Goal: Task Accomplishment & Management: Manage account settings

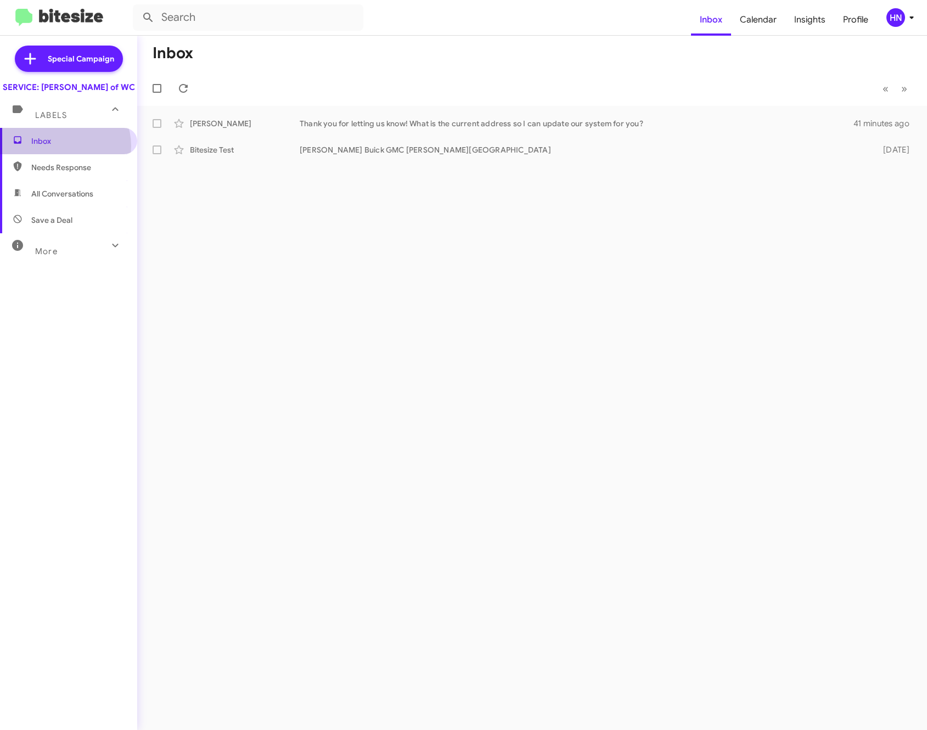
click at [61, 147] on span "Inbox" at bounding box center [77, 141] width 93 height 11
click at [72, 173] on span "Needs Response" at bounding box center [77, 167] width 93 height 11
type input "in:needs-response"
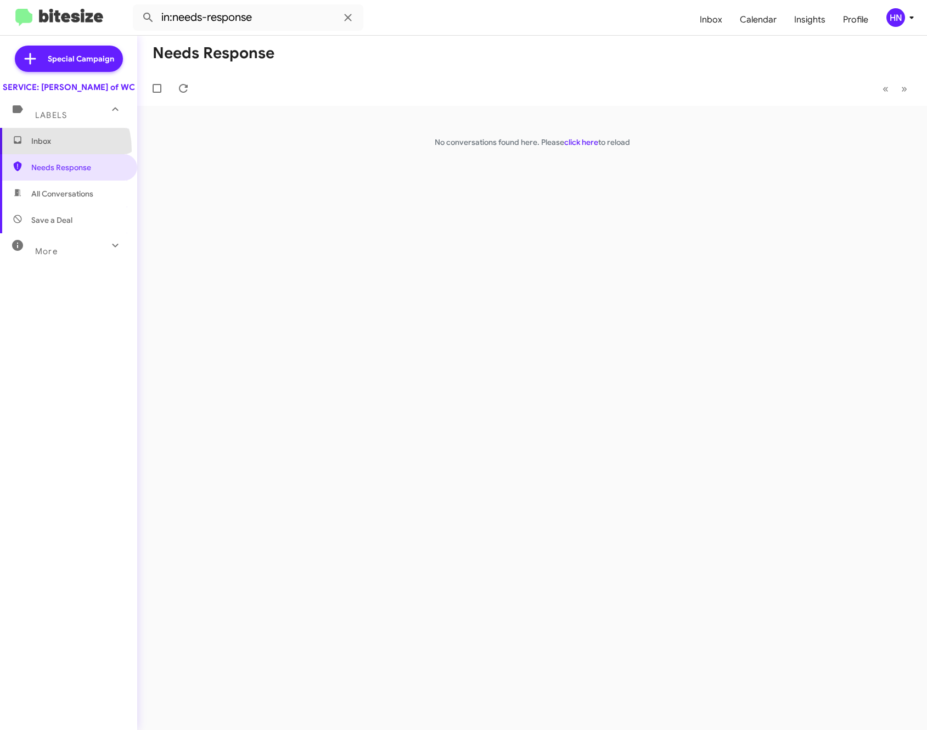
click at [46, 154] on span "Inbox" at bounding box center [68, 141] width 137 height 26
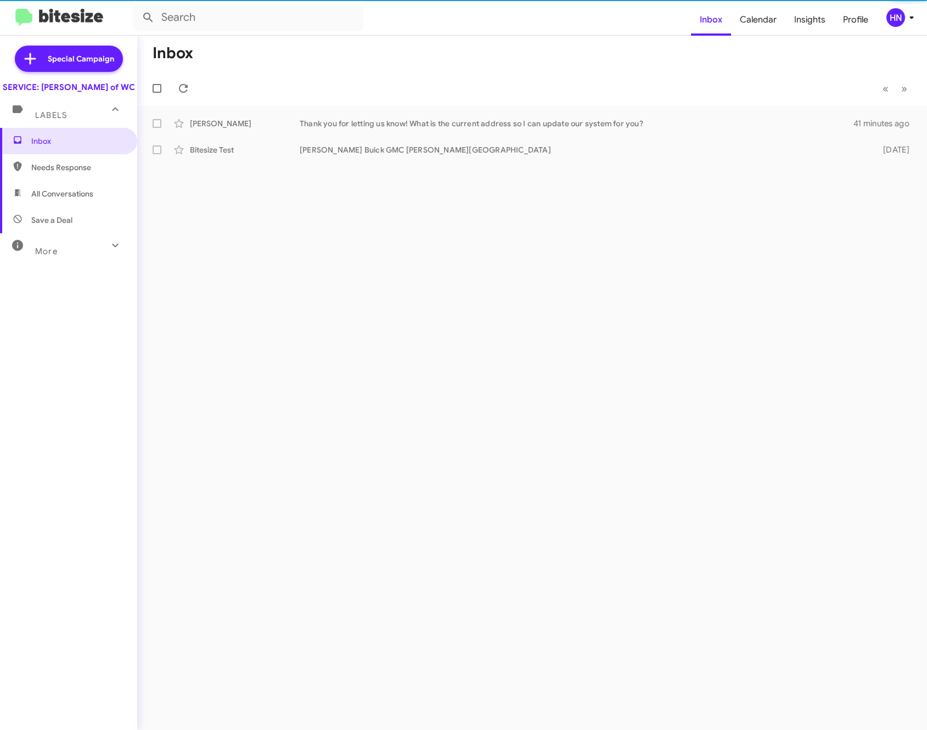
click at [48, 128] on mat-expansion-panel-header "Labels" at bounding box center [68, 110] width 137 height 35
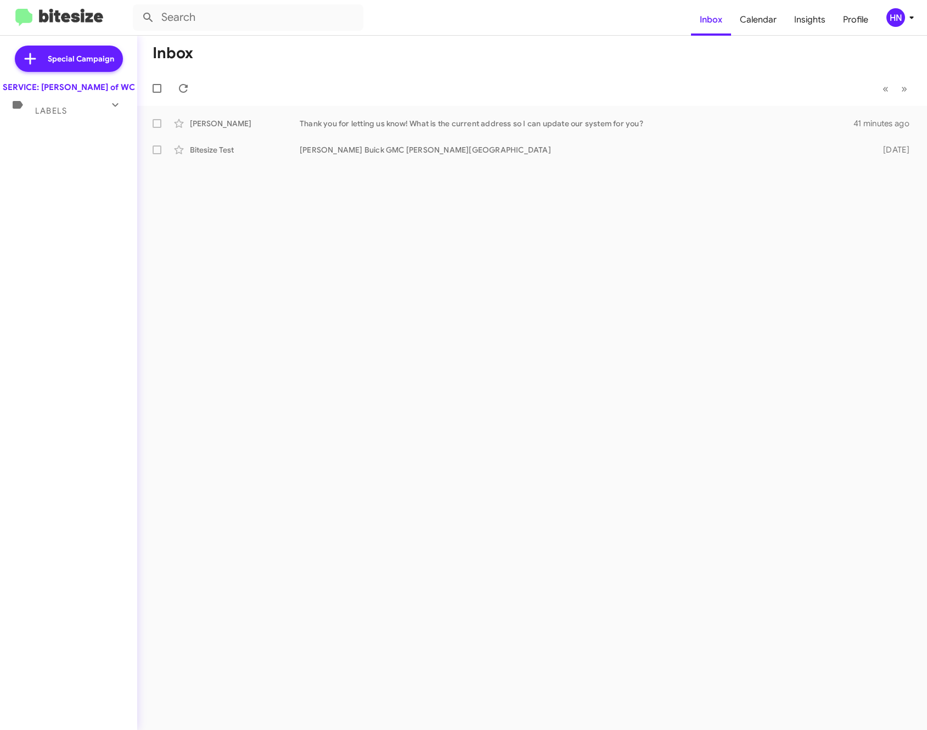
click at [47, 116] on span "Labels" at bounding box center [51, 111] width 32 height 10
click at [63, 256] on div "More" at bounding box center [58, 247] width 98 height 20
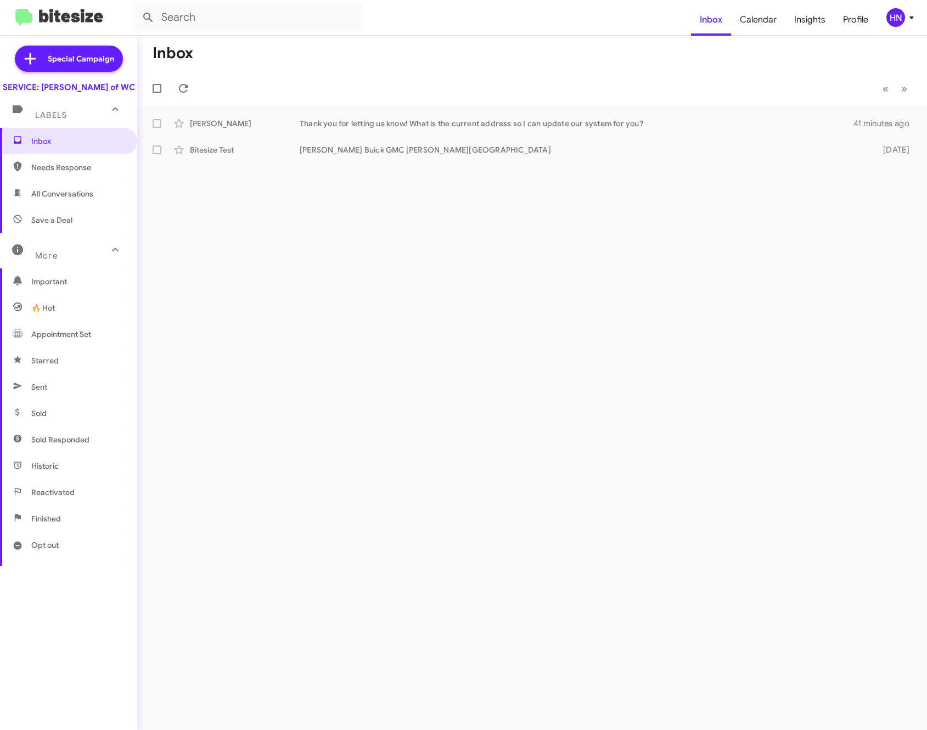
click at [585, 542] on div "Inbox « Previous » Next Eddie Beverly Thank you for letting us know! What is th…" at bounding box center [532, 383] width 790 height 694
click at [533, 466] on div "Inbox « Previous » Next Eddie Beverly Thank you for letting us know! What is th…" at bounding box center [532, 383] width 790 height 694
click at [49, 57] on span "Special Campaign" at bounding box center [81, 58] width 66 height 11
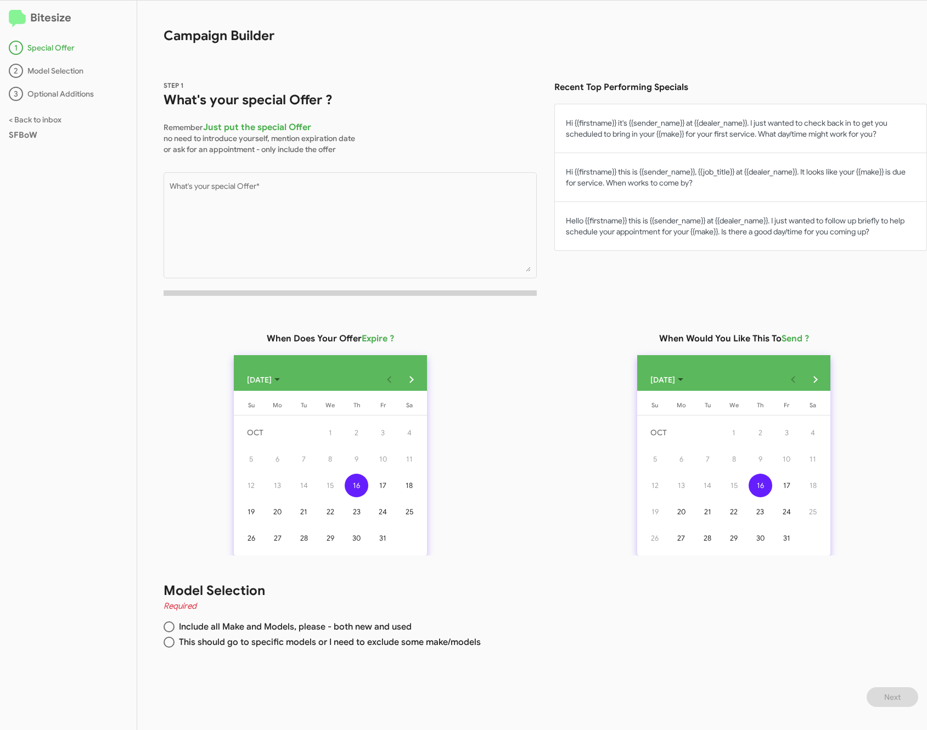
click at [87, 251] on div "Bitesize 1 Special Offer 2 Model Selection 3 Optional Additions < Back to inbox…" at bounding box center [68, 366] width 137 height 730
click at [60, 72] on div "2 Model Selection" at bounding box center [68, 71] width 119 height 14
click at [56, 88] on div "3 Optional Additions" at bounding box center [68, 94] width 119 height 14
click at [34, 122] on link "< Back to inbox" at bounding box center [35, 120] width 53 height 10
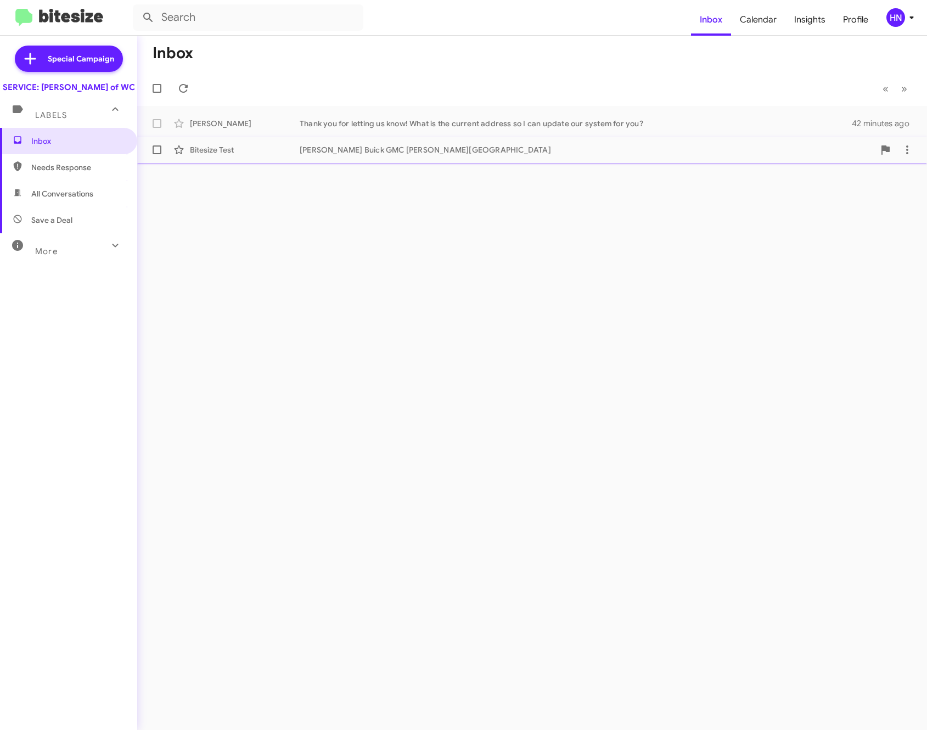
click at [311, 155] on div "Bitesize Test Ferman Buick GMC Wesley Chapel 16 days ago" at bounding box center [532, 150] width 772 height 22
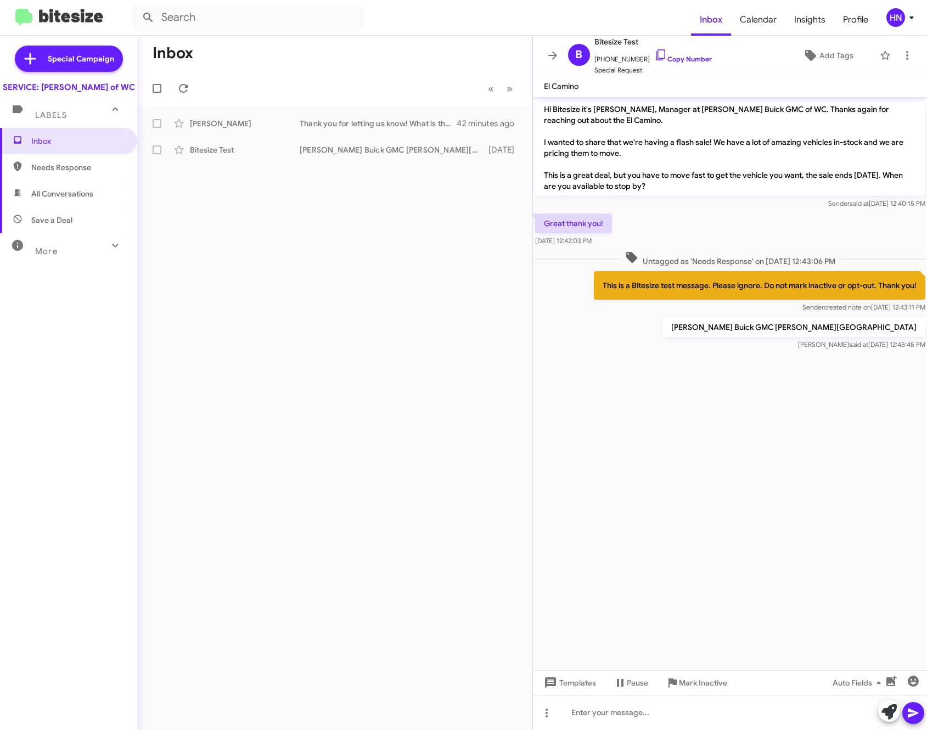
click at [307, 105] on mat-toolbar-row "« Previous » Next" at bounding box center [334, 88] width 395 height 35
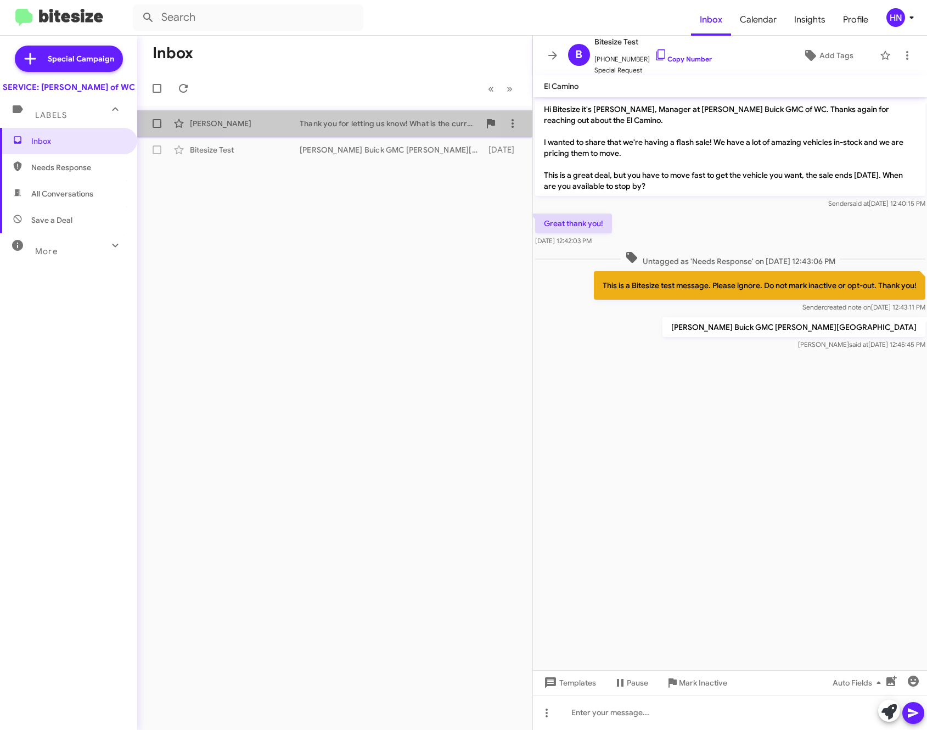
click at [307, 114] on div "Eddie Beverly Thank you for letting us know! What is the current address so I c…" at bounding box center [335, 124] width 378 height 22
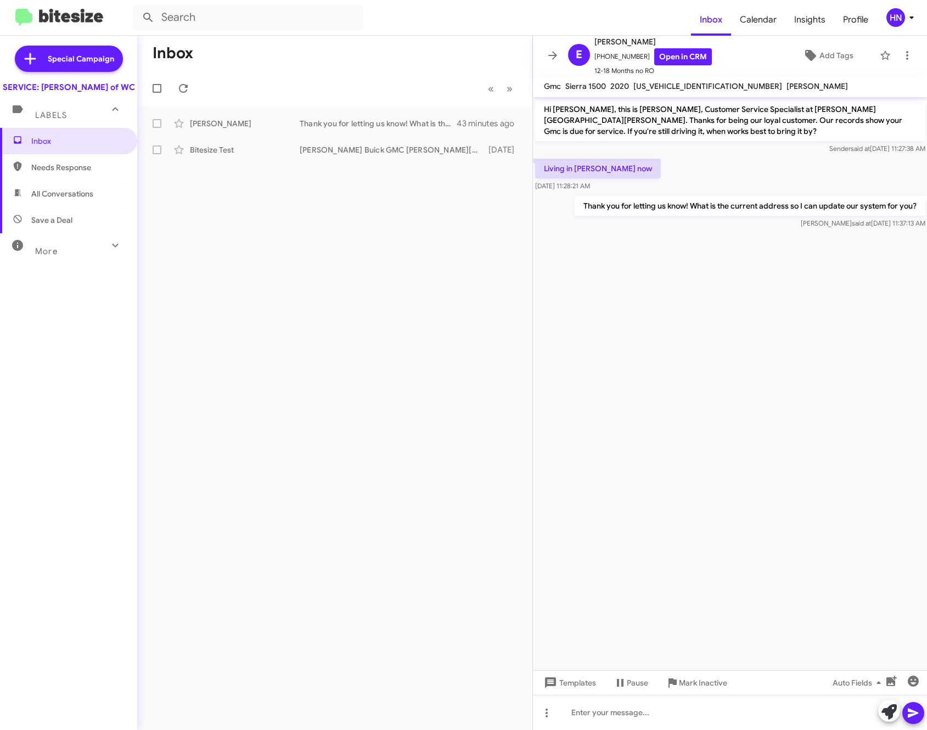
click at [410, 459] on div "Inbox « Previous » Next Eddie Beverly Thank you for letting us know! What is th…" at bounding box center [334, 383] width 395 height 694
click at [892, 17] on div "HN" at bounding box center [896, 17] width 19 height 19
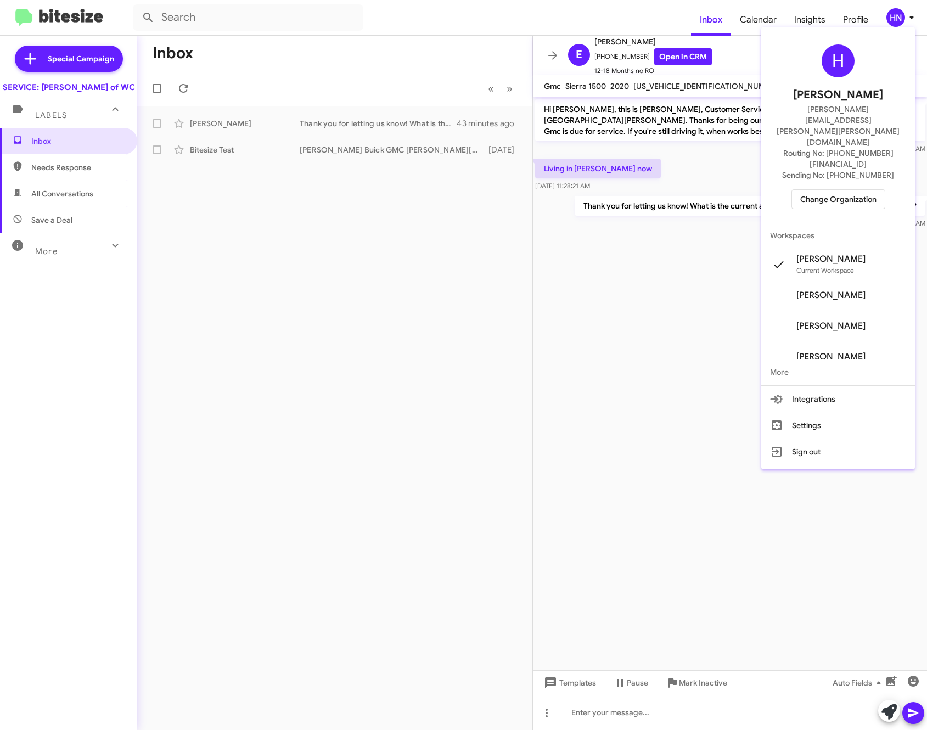
click at [778, 359] on span "More" at bounding box center [838, 372] width 154 height 26
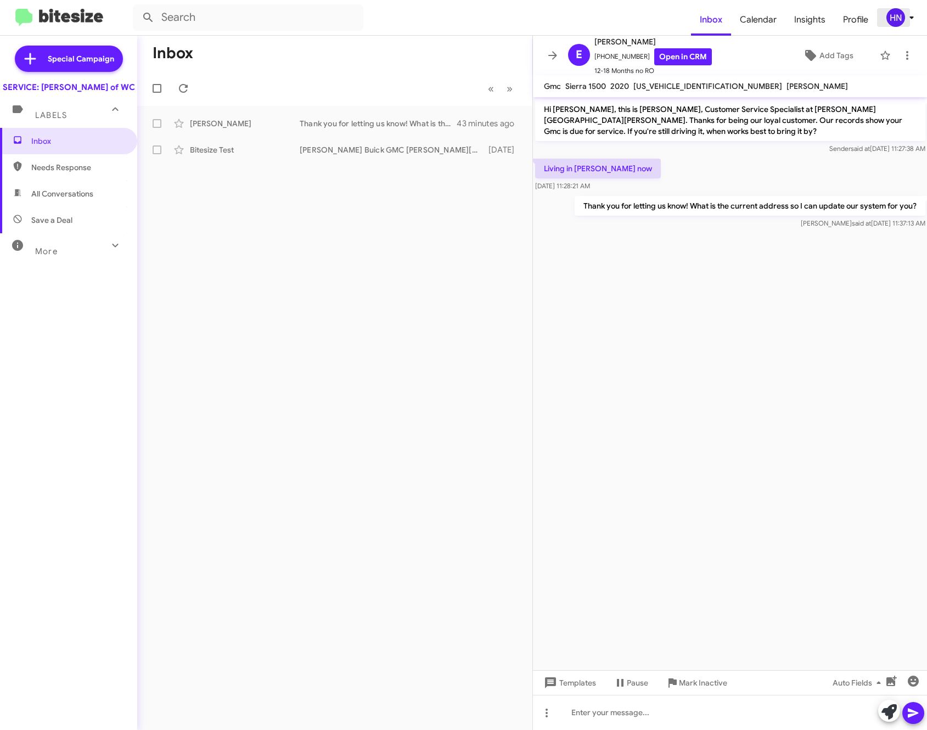
click at [914, 17] on icon at bounding box center [911, 17] width 13 height 13
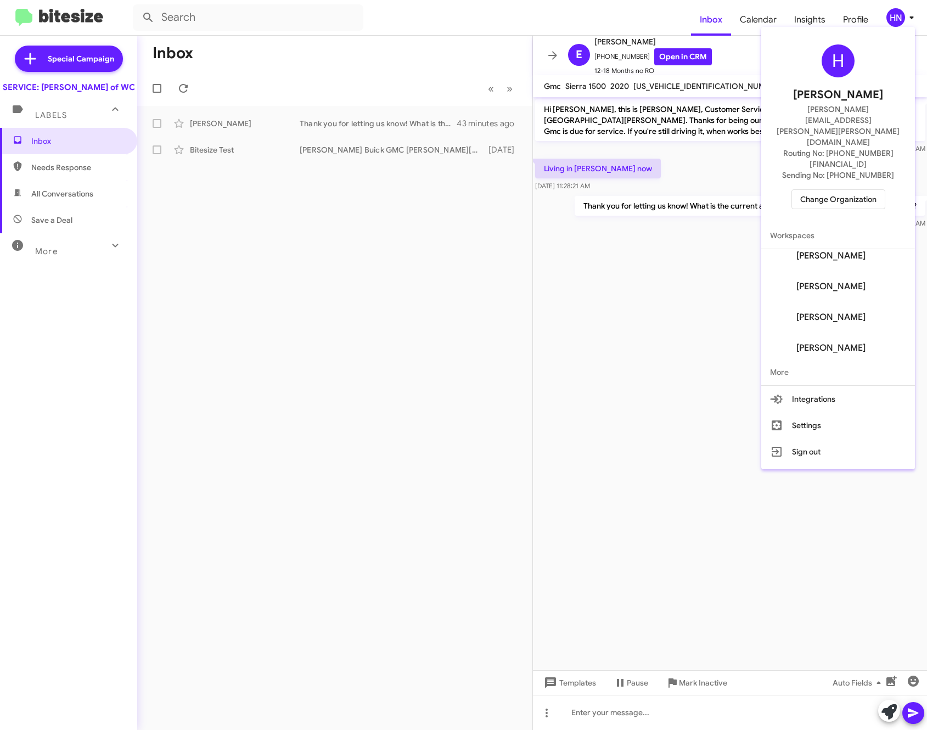
scroll to position [444, 0]
click at [795, 412] on button "Settings" at bounding box center [838, 425] width 154 height 26
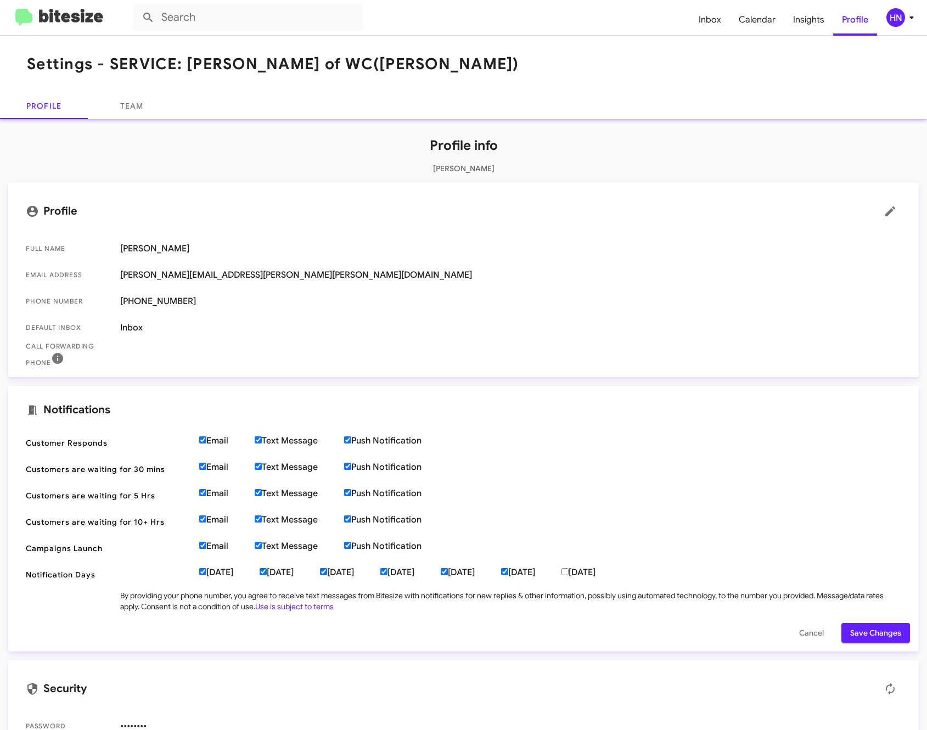
click at [876, 630] on span "Save Changes" at bounding box center [875, 633] width 51 height 20
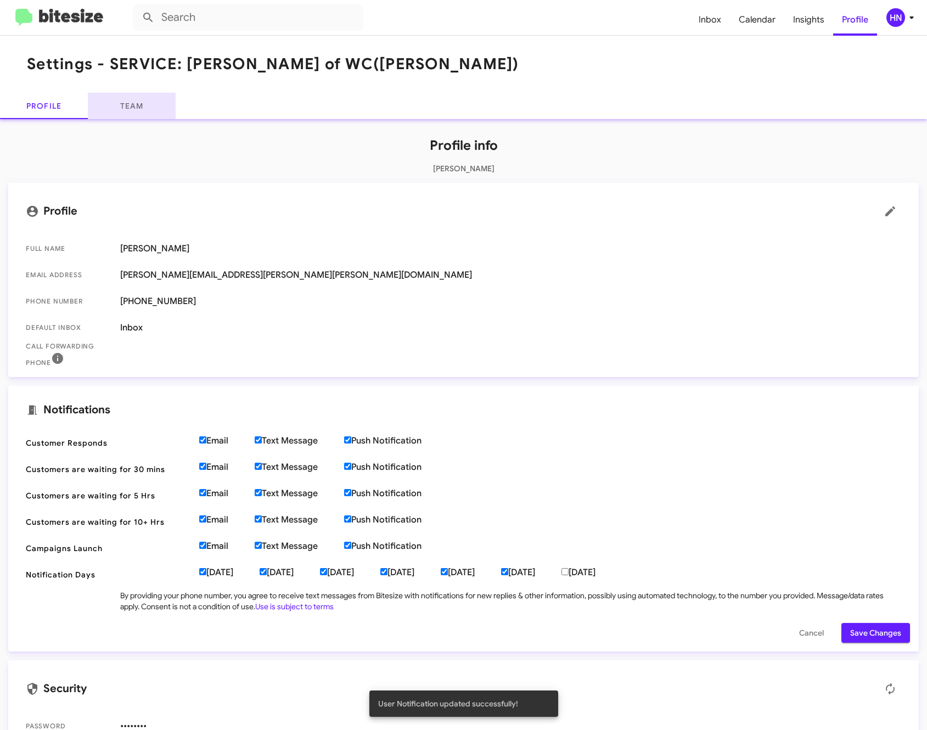
click at [139, 107] on link "Team" at bounding box center [132, 106] width 88 height 26
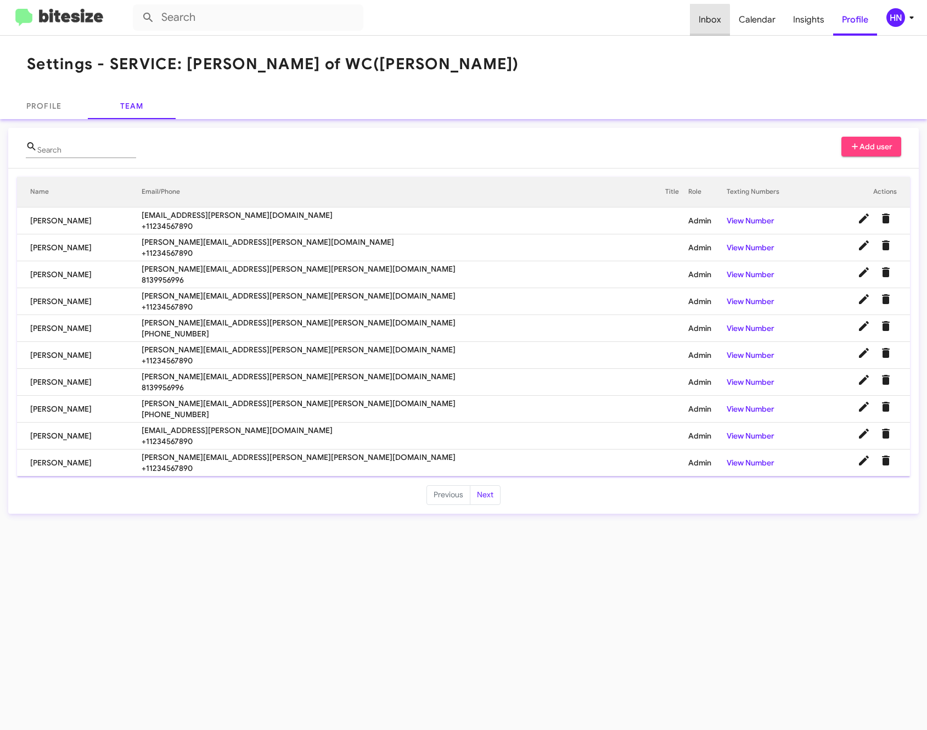
click at [713, 27] on span "Inbox" at bounding box center [710, 20] width 40 height 32
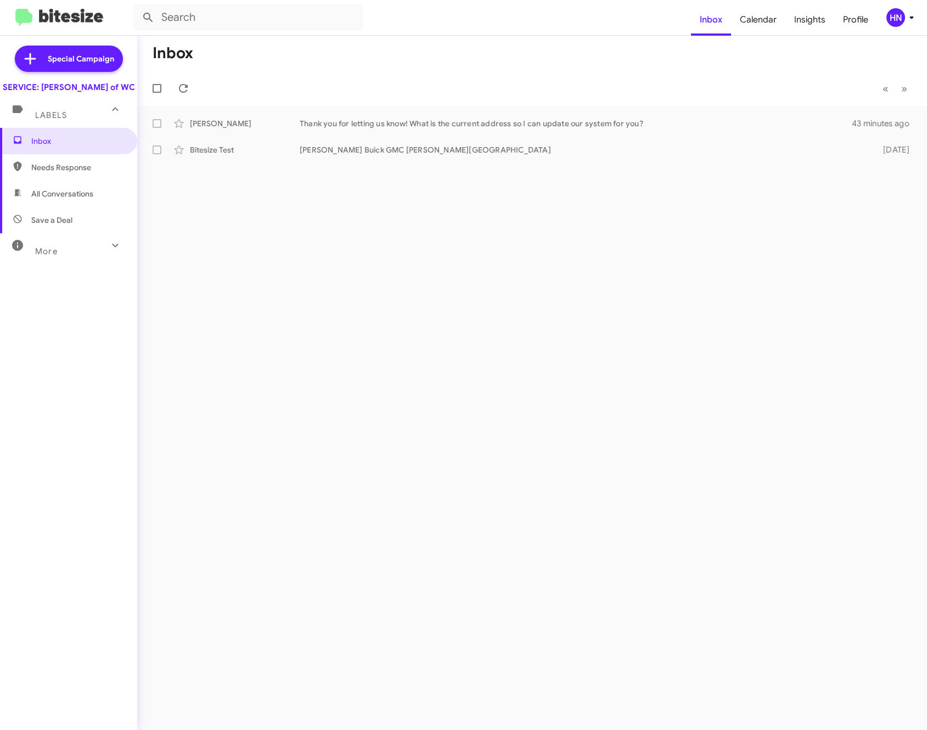
click at [69, 181] on span "Needs Response" at bounding box center [68, 167] width 137 height 26
type input "in:needs-response"
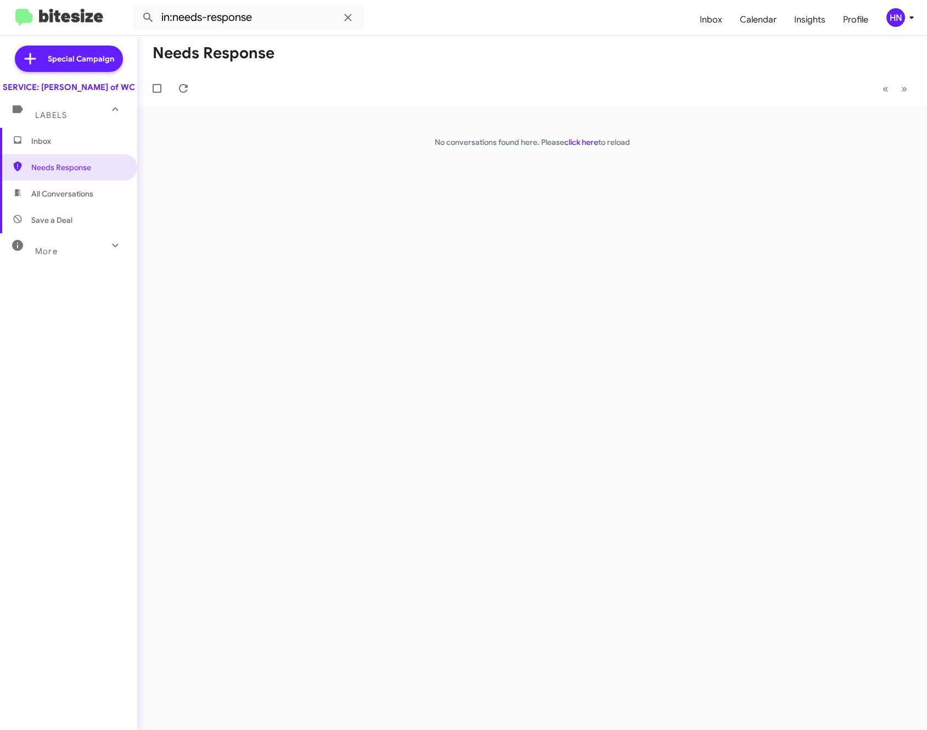
click at [571, 142] on link "click here" at bounding box center [581, 142] width 34 height 10
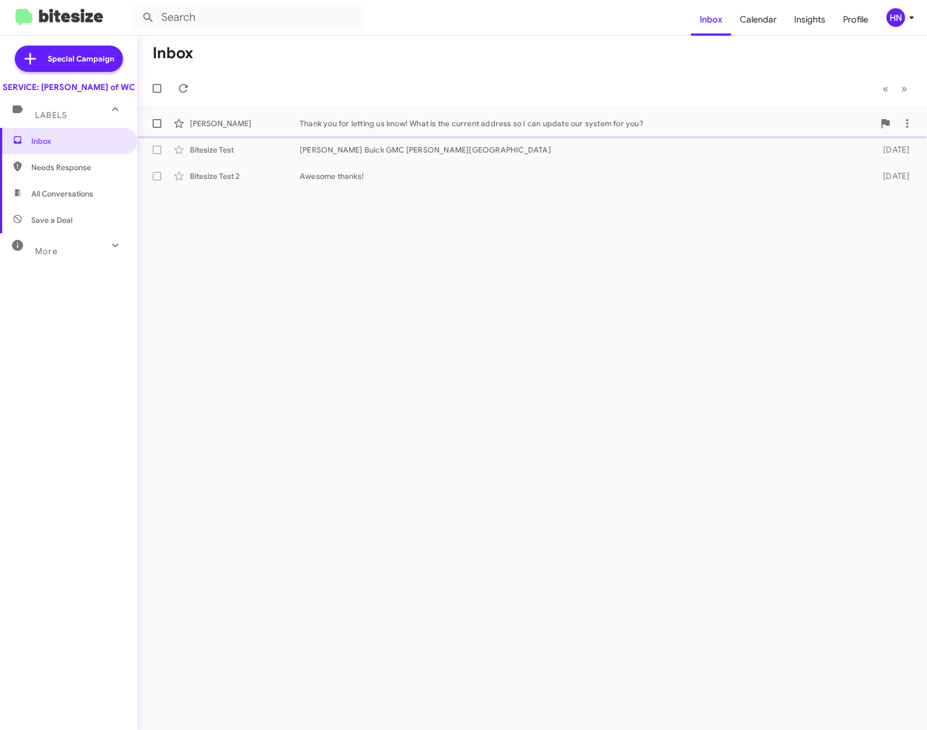
click at [322, 127] on div "Thank you for letting us know! What is the current address so I can update our …" at bounding box center [587, 123] width 575 height 11
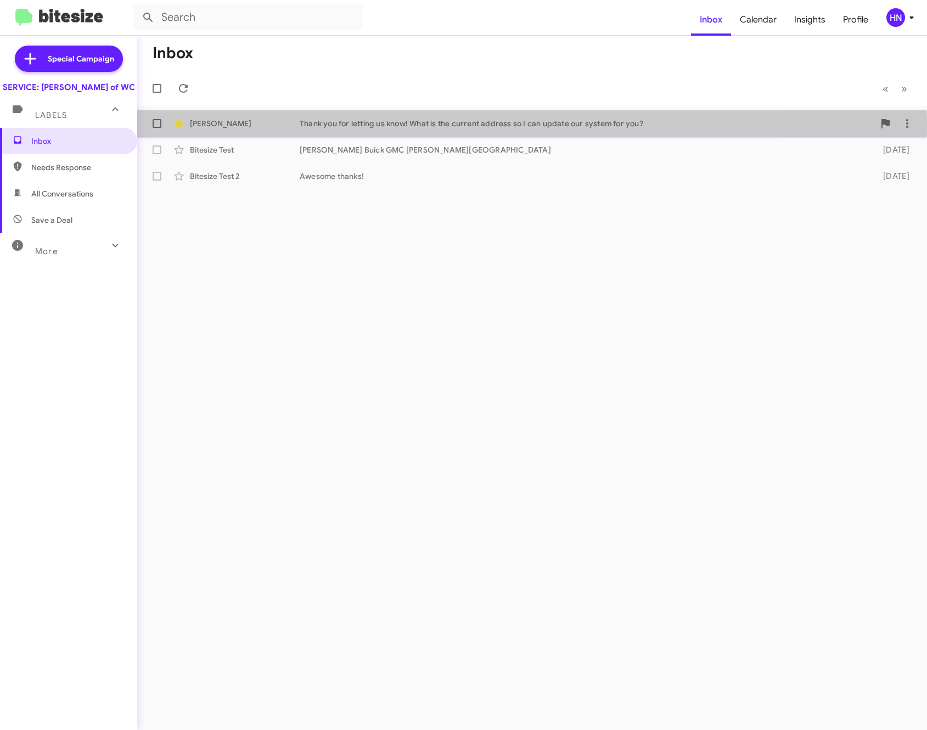
click at [226, 127] on div "[PERSON_NAME]" at bounding box center [245, 123] width 110 height 11
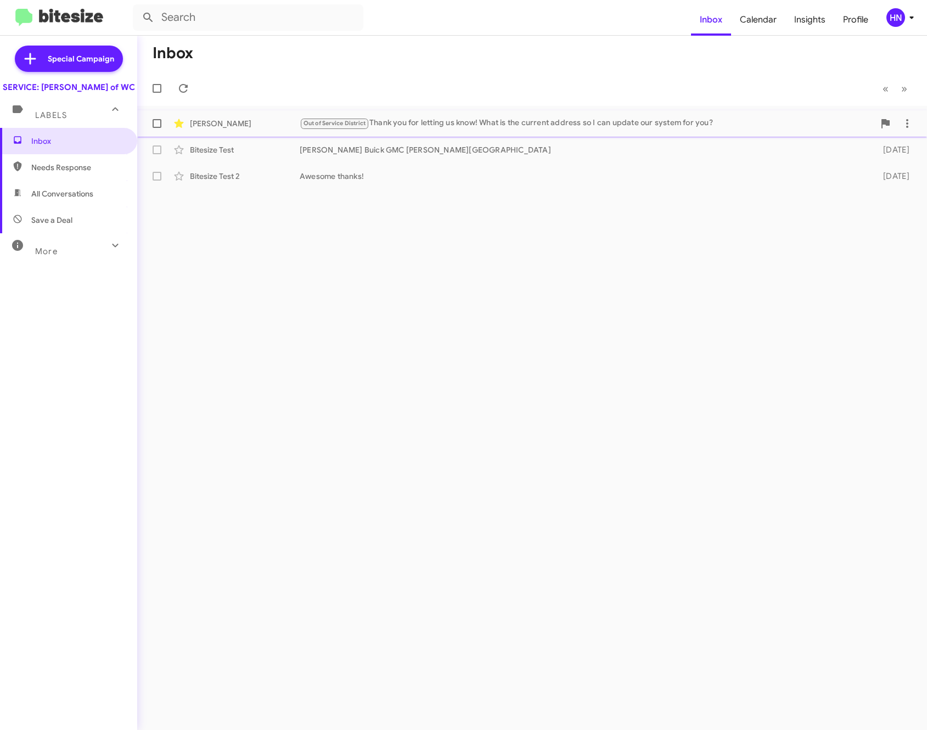
click at [158, 124] on span at bounding box center [157, 123] width 9 height 9
click at [157, 128] on input "checkbox" at bounding box center [156, 128] width 1 height 1
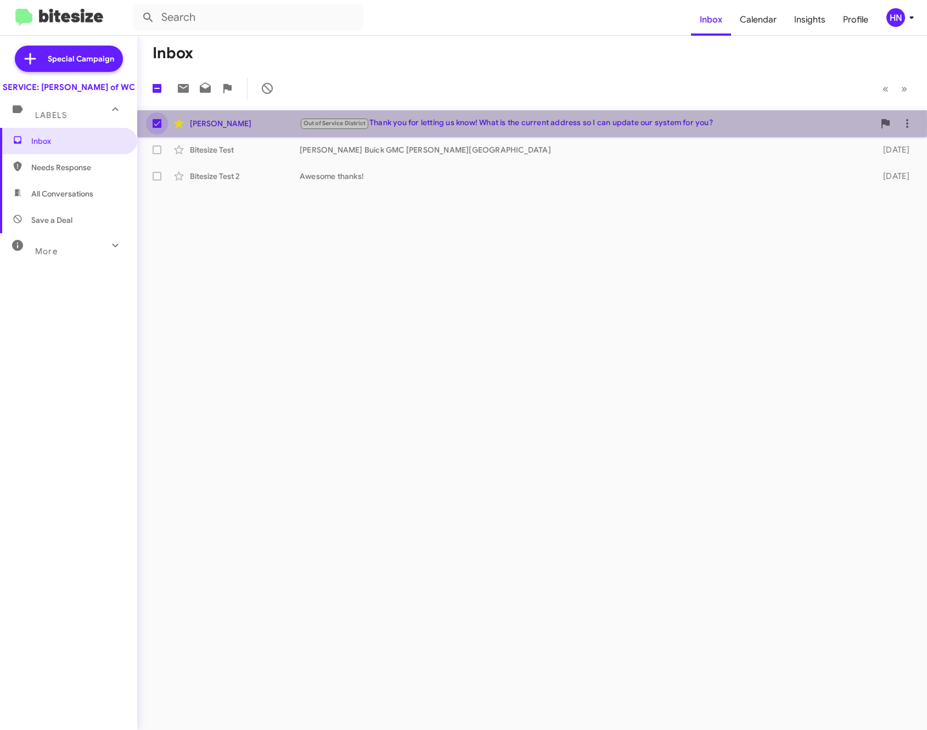
click at [158, 124] on span at bounding box center [157, 123] width 9 height 9
click at [157, 128] on input "checkbox" at bounding box center [156, 128] width 1 height 1
checkbox input "false"
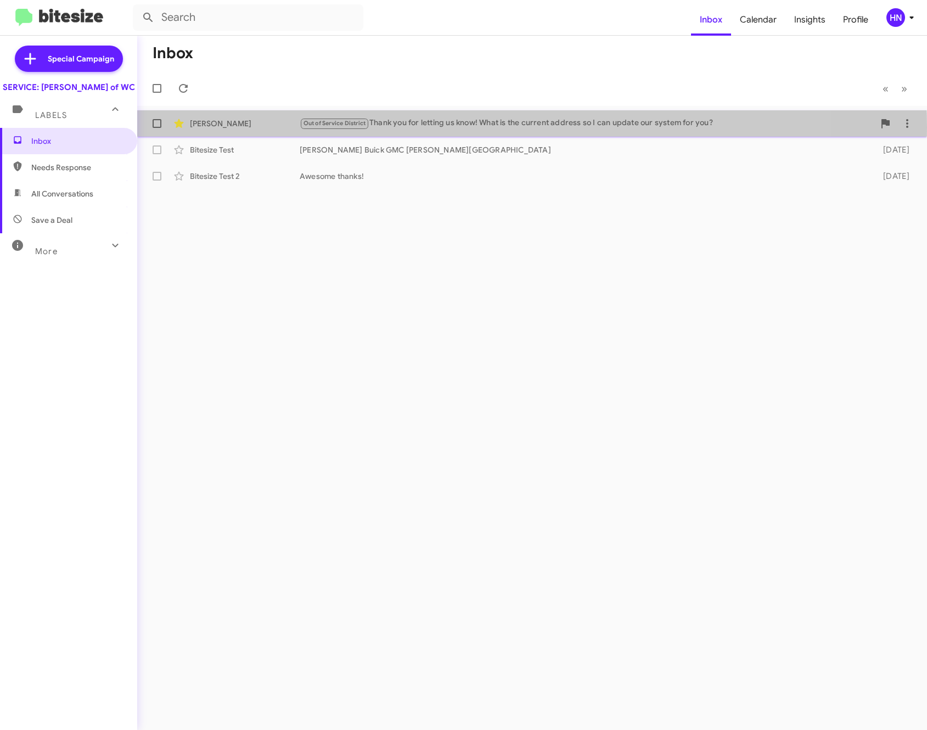
click at [391, 127] on div "Out of Service District Thank you for letting us know! What is the current addr…" at bounding box center [587, 123] width 575 height 13
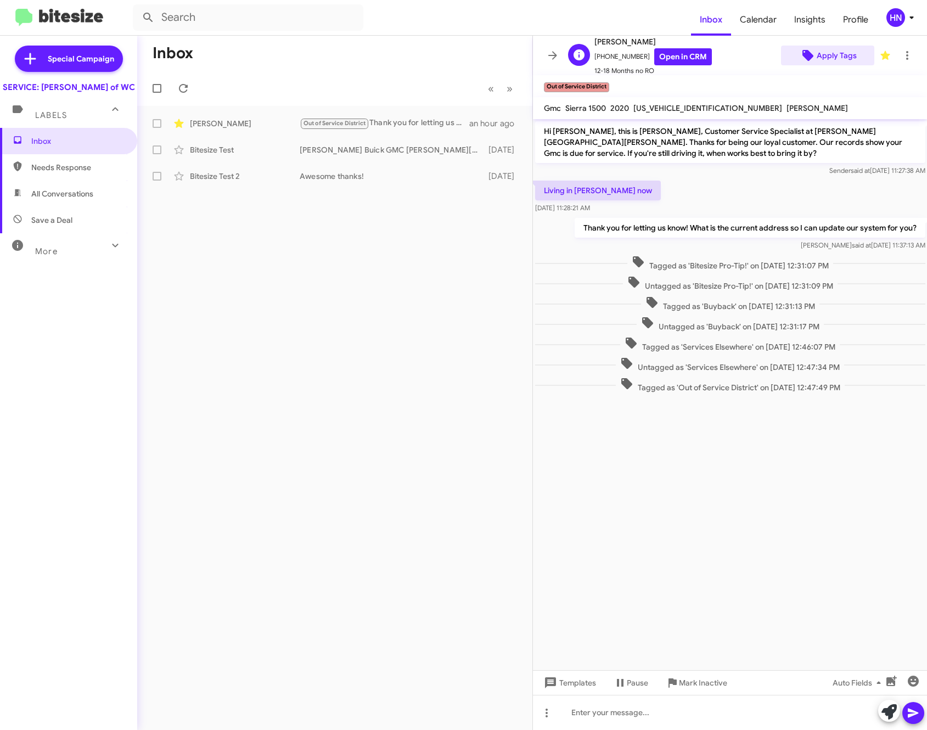
click at [824, 52] on span "Apply Tags" at bounding box center [837, 56] width 40 height 20
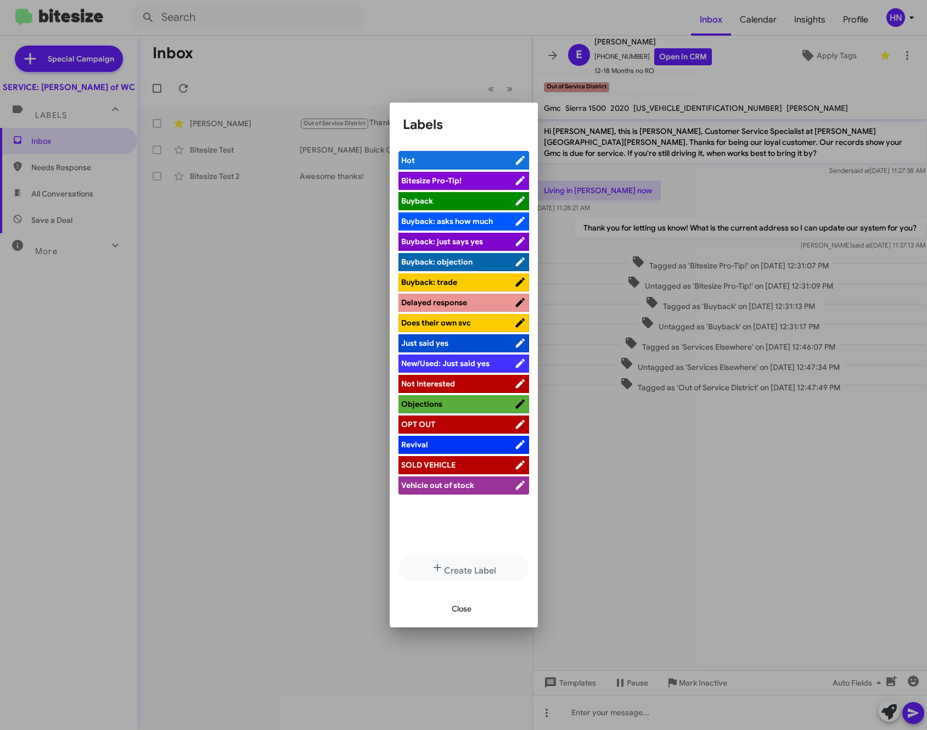
click at [470, 602] on span "Close" at bounding box center [462, 609] width 20 height 20
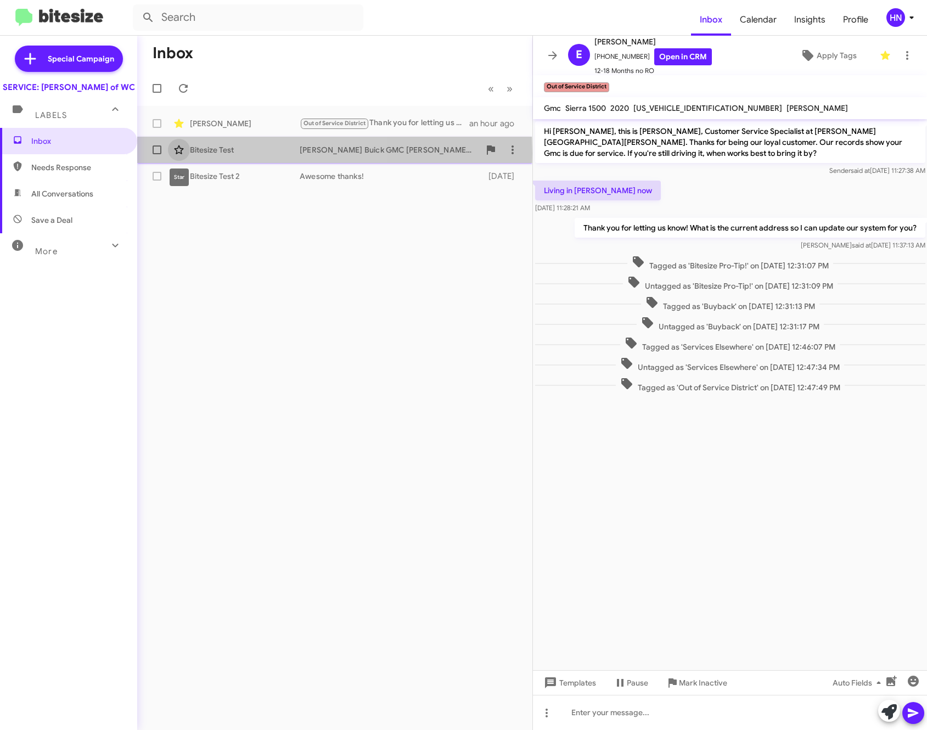
click at [181, 154] on icon at bounding box center [178, 149] width 9 height 9
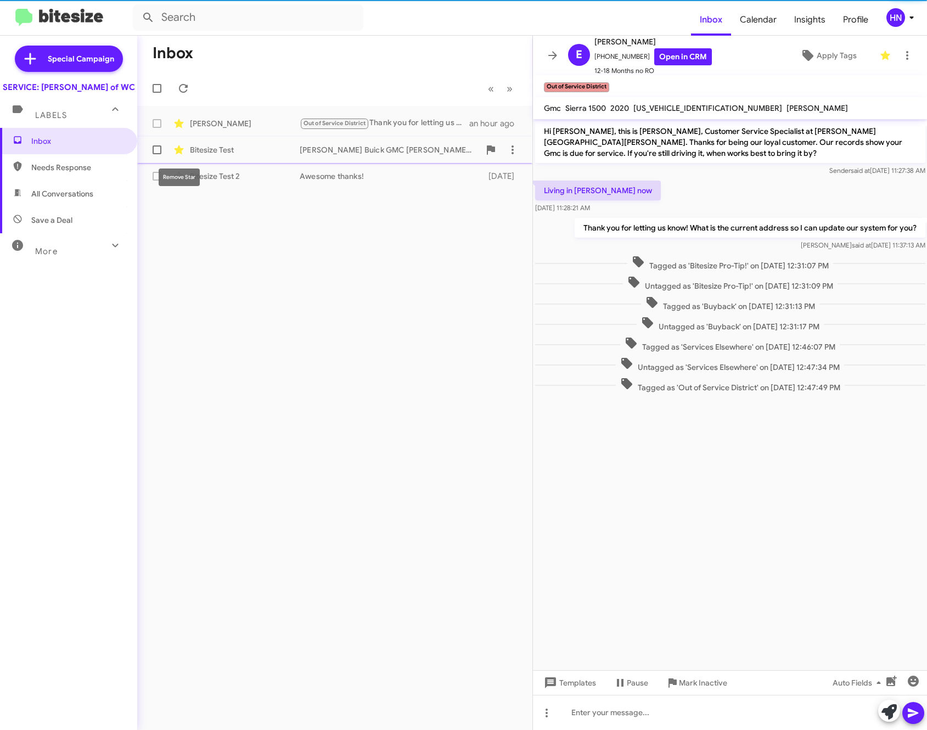
click at [181, 154] on icon at bounding box center [178, 149] width 9 height 9
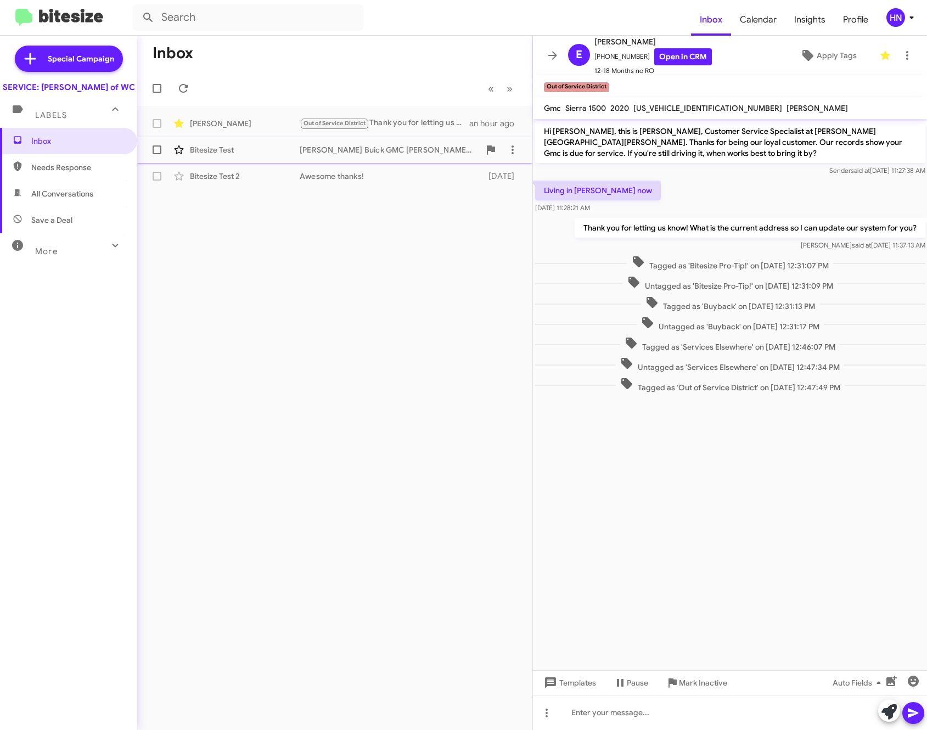
click at [73, 253] on div "More" at bounding box center [58, 247] width 98 height 20
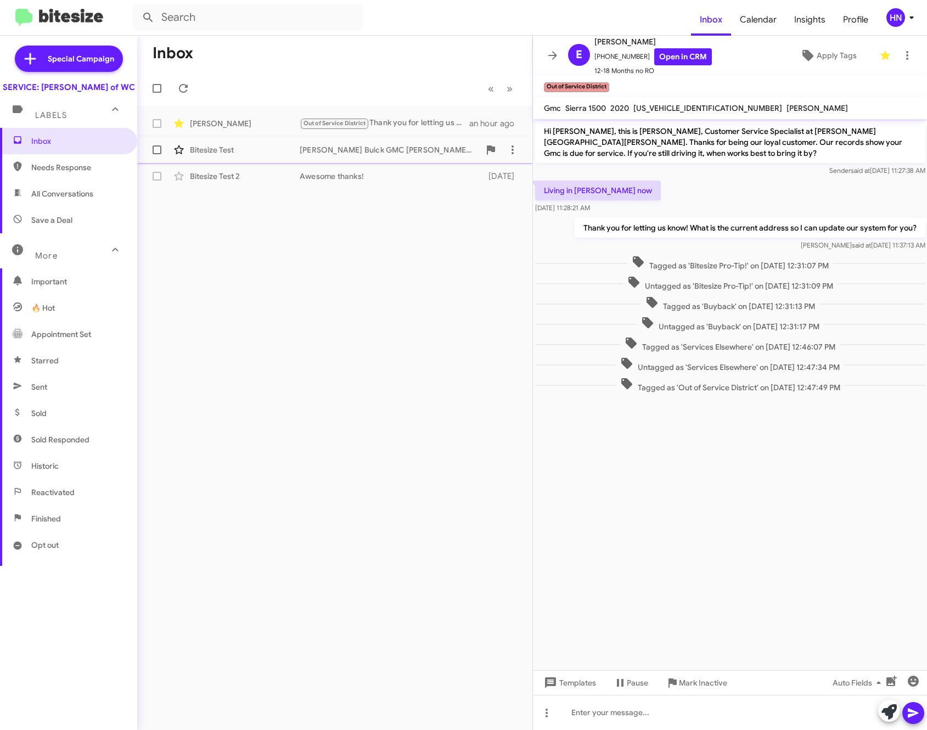
click at [58, 398] on span "Sent" at bounding box center [68, 387] width 137 height 26
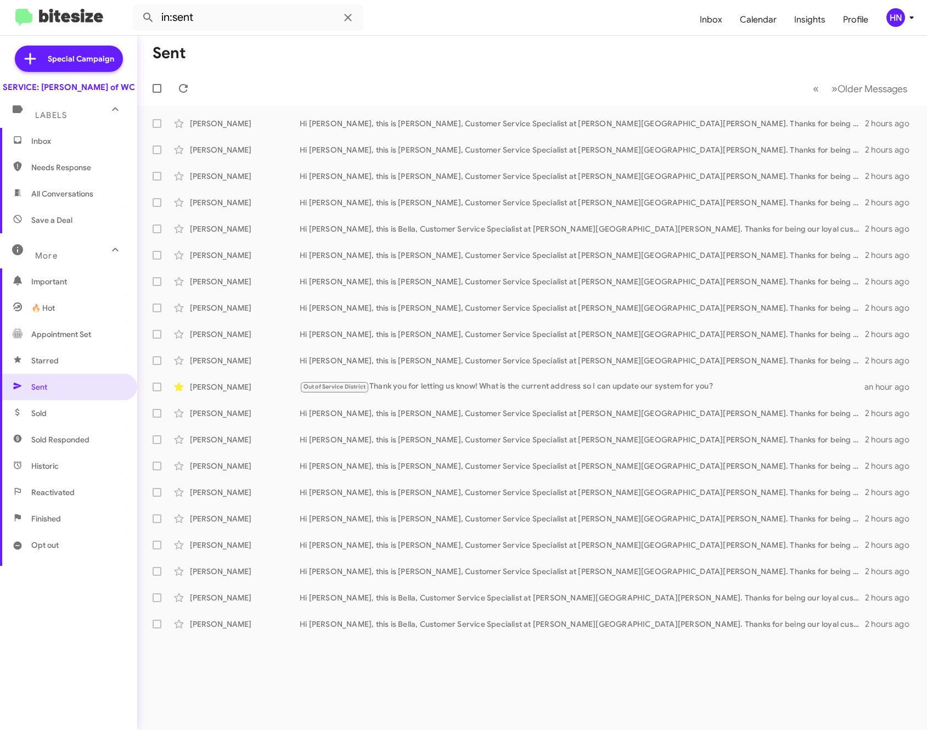
click at [77, 557] on span "Opt out" at bounding box center [68, 545] width 137 height 26
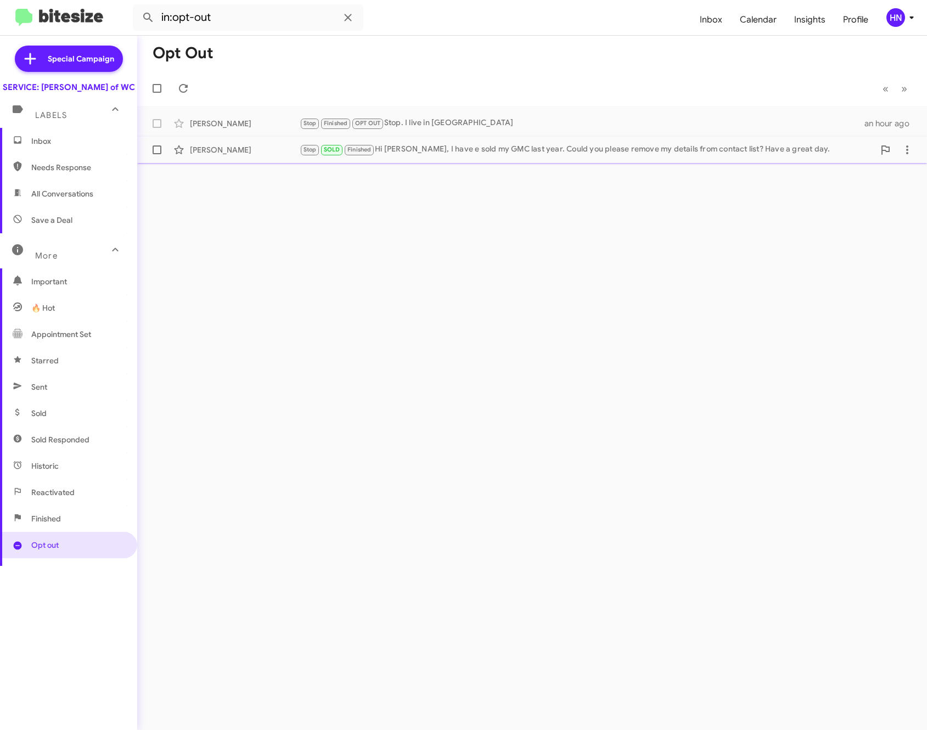
click at [217, 148] on div "[PERSON_NAME]" at bounding box center [245, 149] width 110 height 11
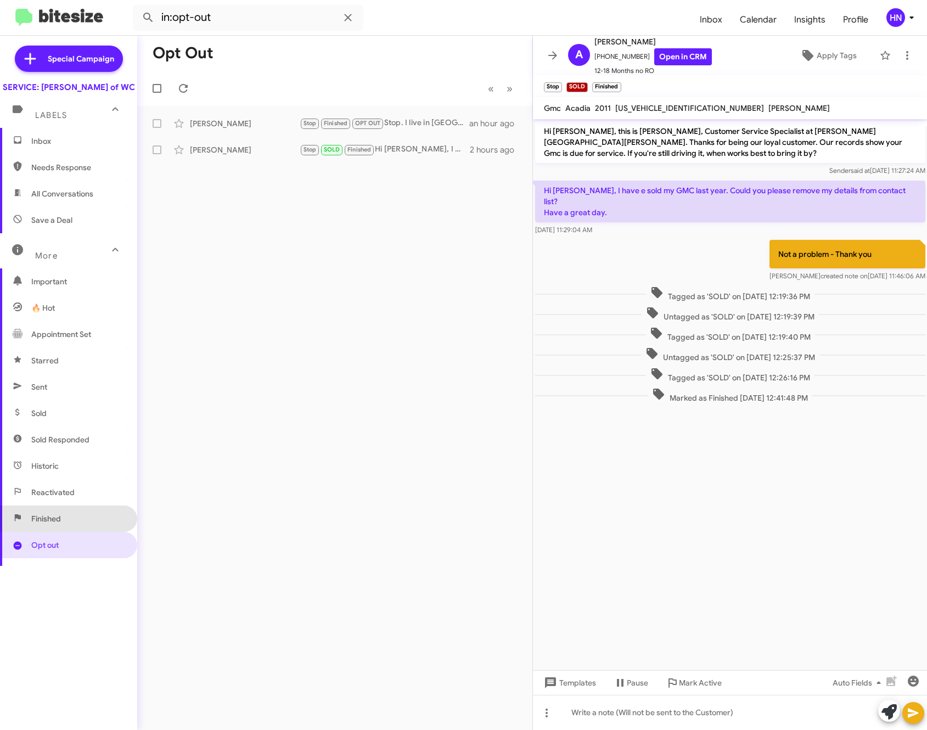
click at [76, 518] on span "Finished" at bounding box center [68, 519] width 137 height 26
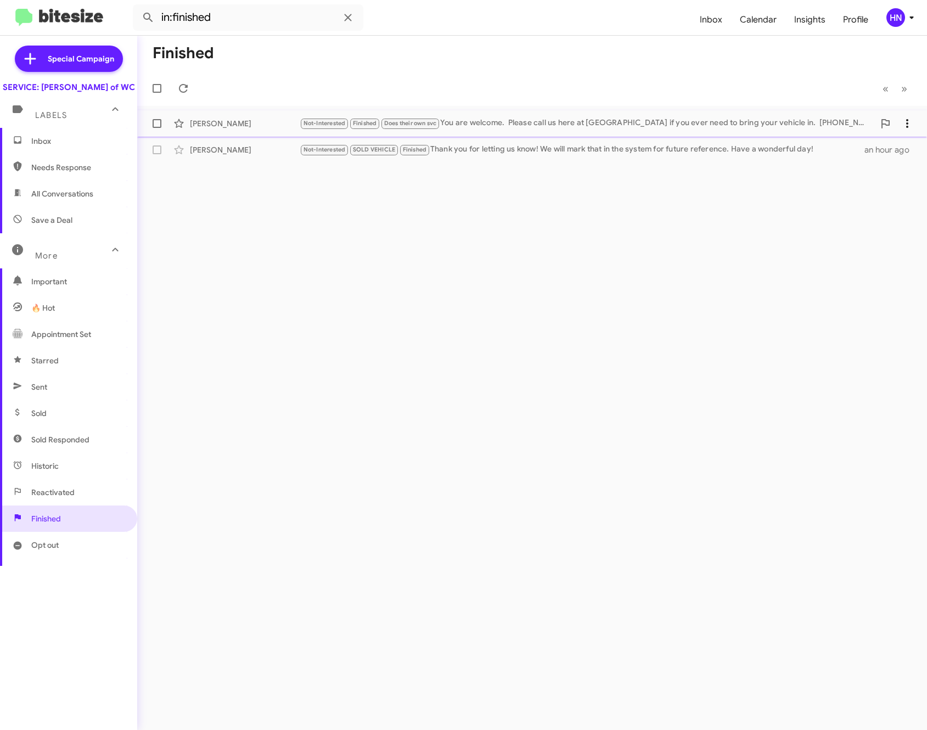
click at [511, 126] on div "Not-Interested Finished Does their own svc You are welcome. Please call us here…" at bounding box center [587, 123] width 575 height 13
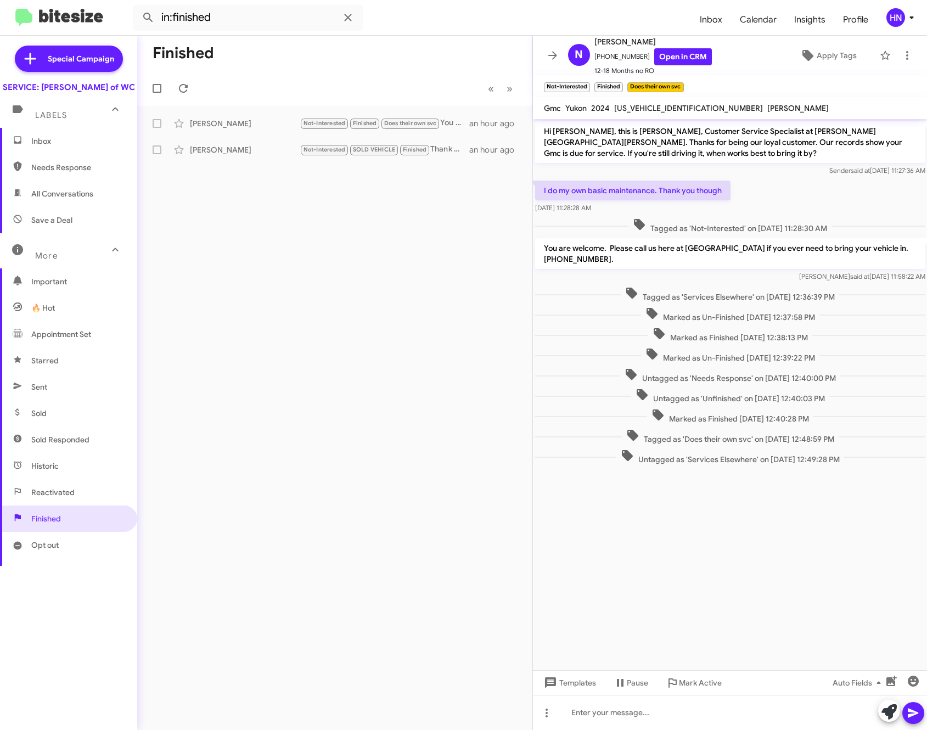
click at [666, 249] on p "You are welcome. Please call us here at [GEOGRAPHIC_DATA] if you ever need to b…" at bounding box center [730, 253] width 390 height 31
copy p "You are welcome. Please call us here at [GEOGRAPHIC_DATA] if you ever need to b…"
click at [326, 533] on div "Finished « Previous » Next Nathan Dressel Not-Interested Finished Does their ow…" at bounding box center [334, 383] width 395 height 694
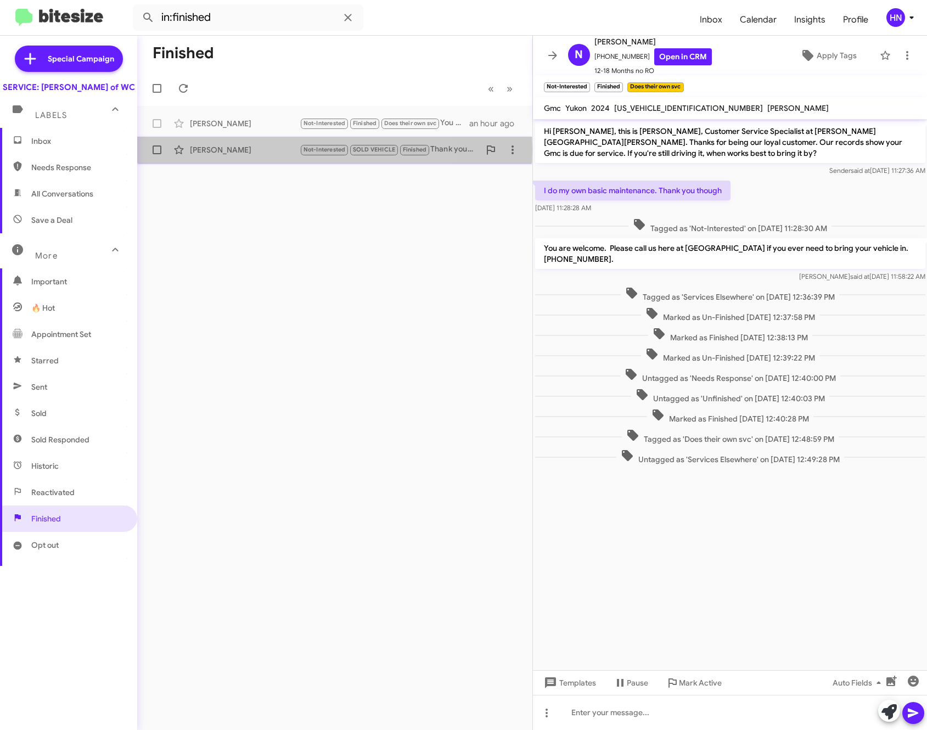
click at [214, 150] on div "[PERSON_NAME]" at bounding box center [245, 149] width 110 height 11
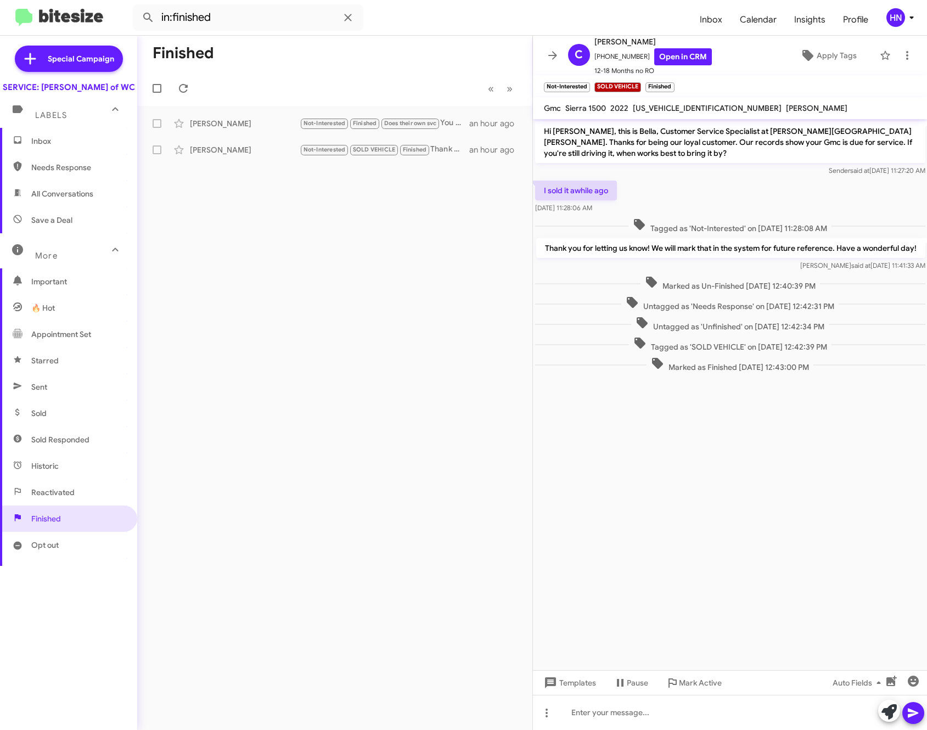
click at [584, 249] on p "Thank you for letting us know! We will mark that in the system for future refer…" at bounding box center [730, 248] width 389 height 20
copy p "Thank you for letting us know! We will mark that in the system for future refer…"
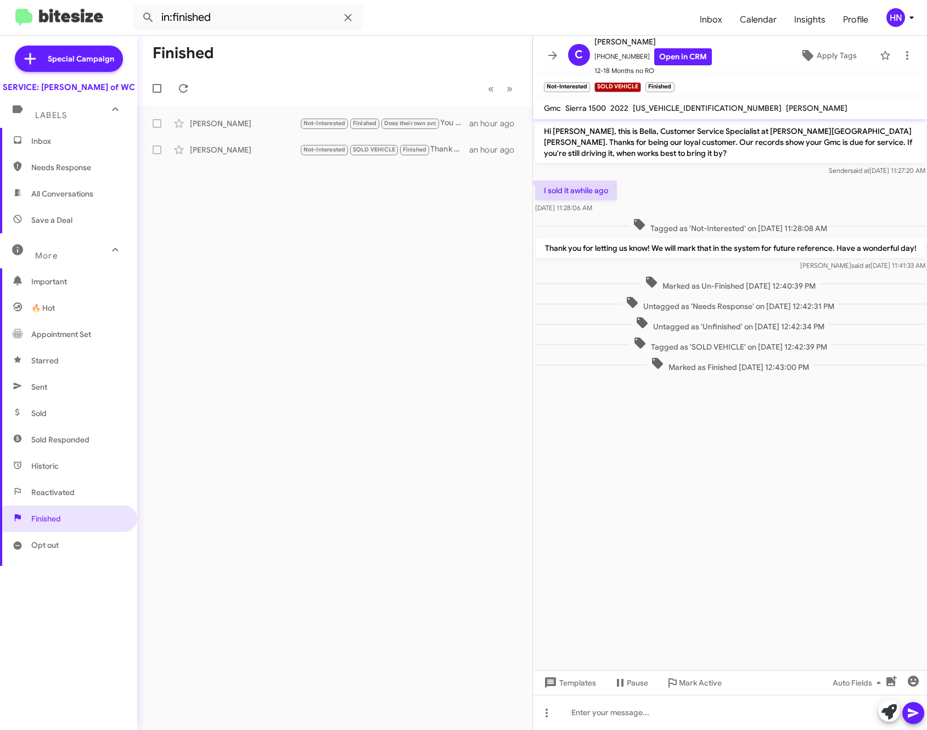
click at [601, 570] on cdk-virtual-scroll-viewport "Hi Colton, this is Bella, Customer Service Specialist at Ferman Buick GMC Wesle…" at bounding box center [730, 394] width 395 height 551
click at [92, 499] on span "Reactivated" at bounding box center [68, 492] width 137 height 26
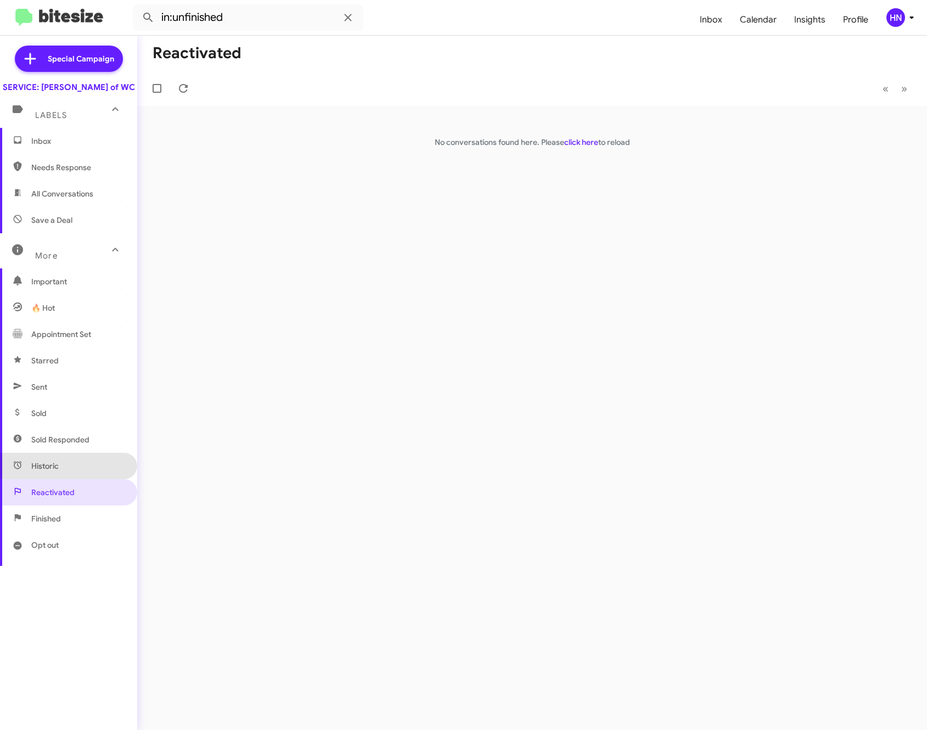
click at [85, 475] on span "Historic" at bounding box center [68, 466] width 137 height 26
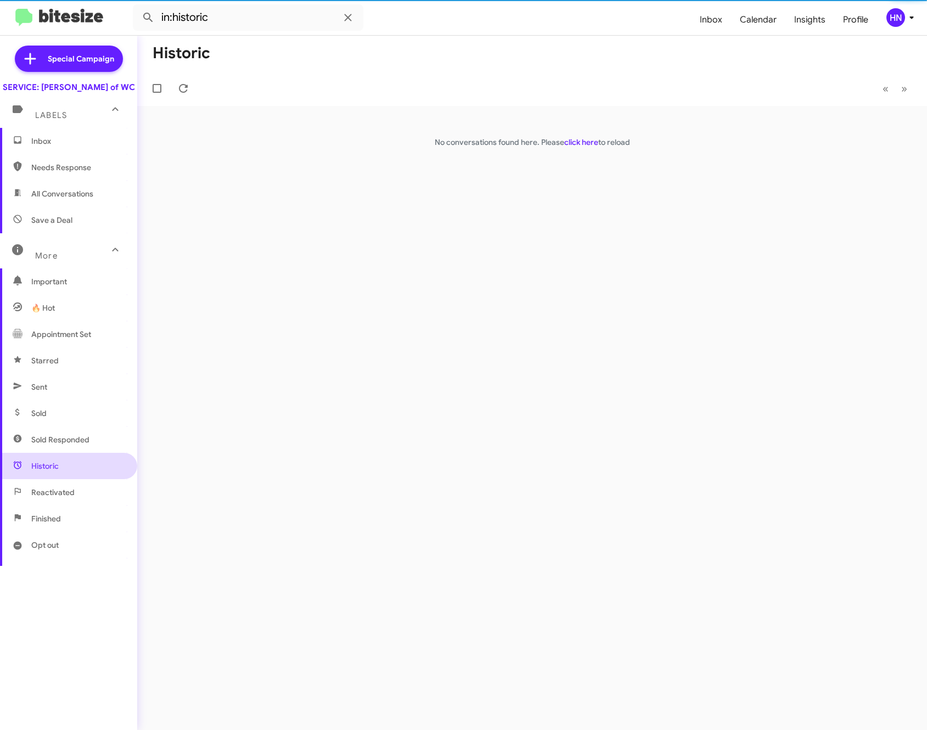
click at [86, 465] on span "Historic" at bounding box center [68, 466] width 137 height 26
click at [86, 453] on span "Sold Responded" at bounding box center [68, 440] width 137 height 26
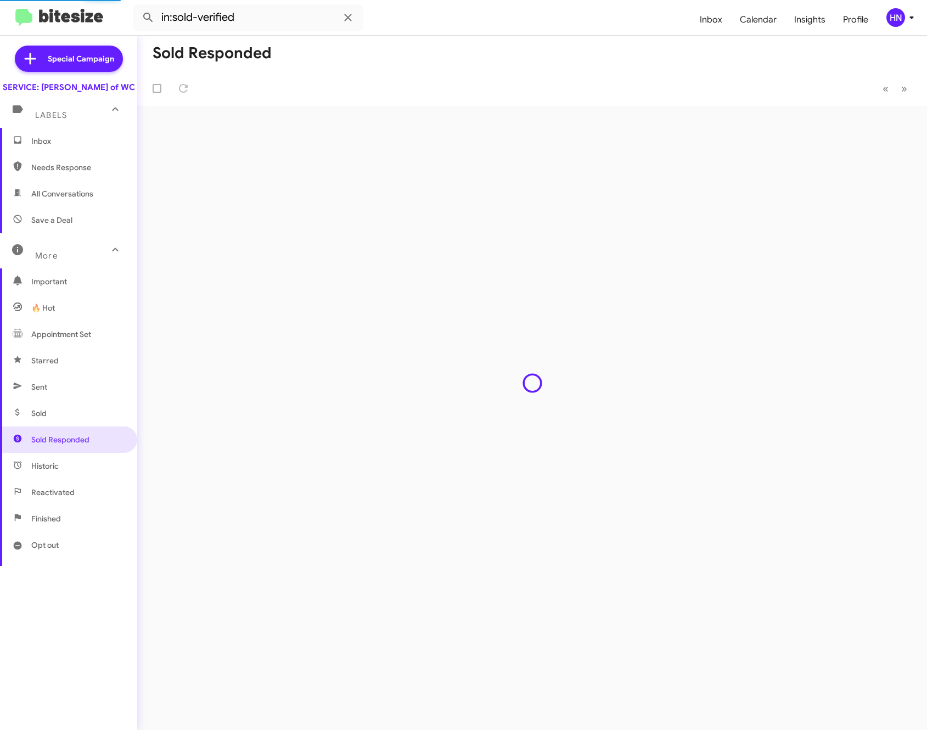
click at [81, 427] on span "Sold" at bounding box center [68, 413] width 137 height 26
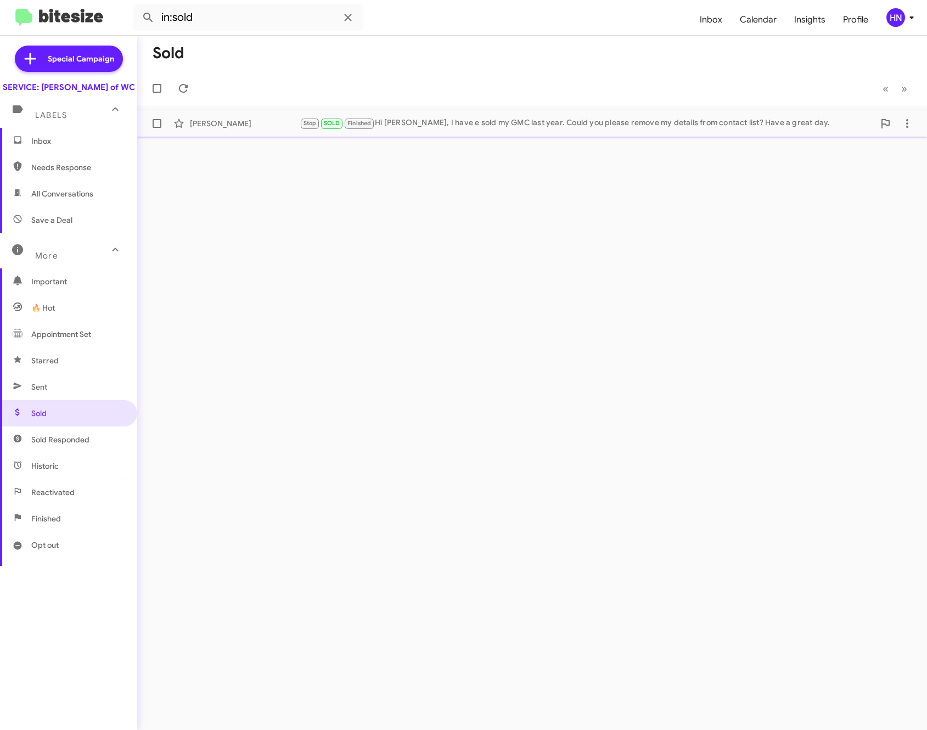
click at [437, 128] on div "Stop SOLD Finished Hi Bella, I have e sold my GMC last year. Could you please r…" at bounding box center [587, 123] width 575 height 13
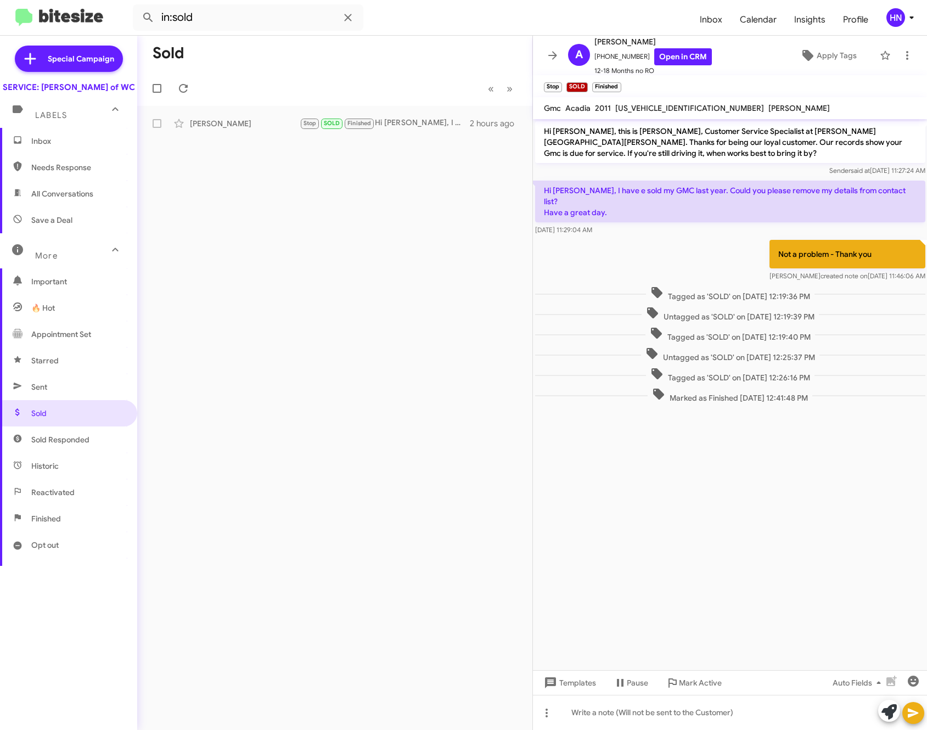
click at [799, 242] on p "Not a problem - Thank you" at bounding box center [847, 254] width 156 height 29
copy p "Not a problem - Thank you"
click at [726, 512] on cdk-virtual-scroll-viewport "Hi Adam, this is Bella, Customer Service Specialist at Ferman Buick GMC Wesley …" at bounding box center [730, 394] width 395 height 551
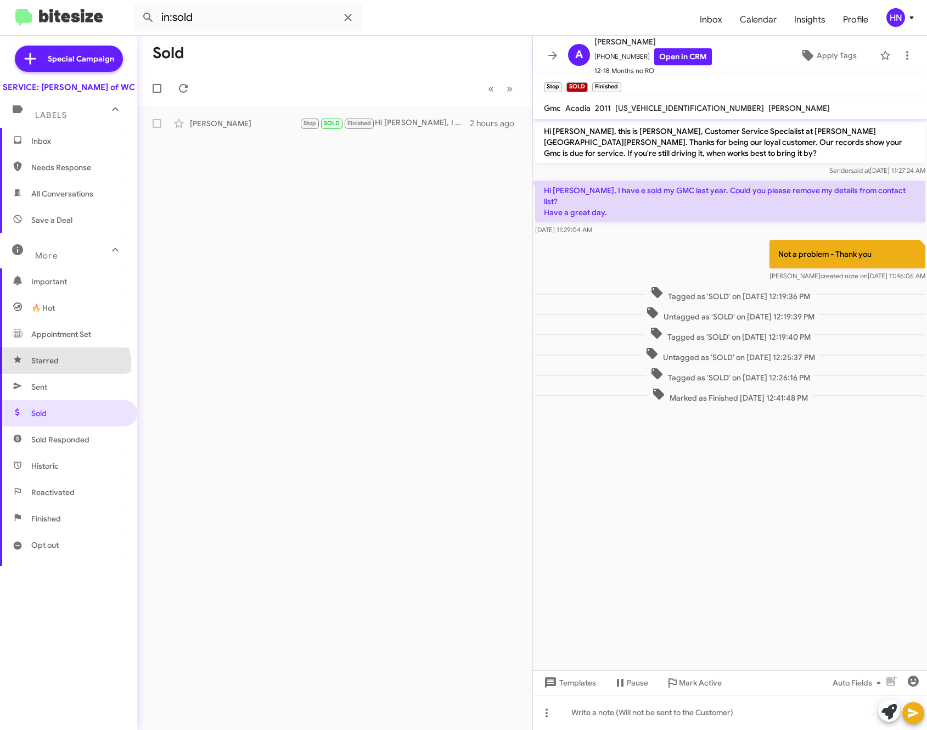
click at [63, 374] on span "Starred" at bounding box center [68, 360] width 137 height 26
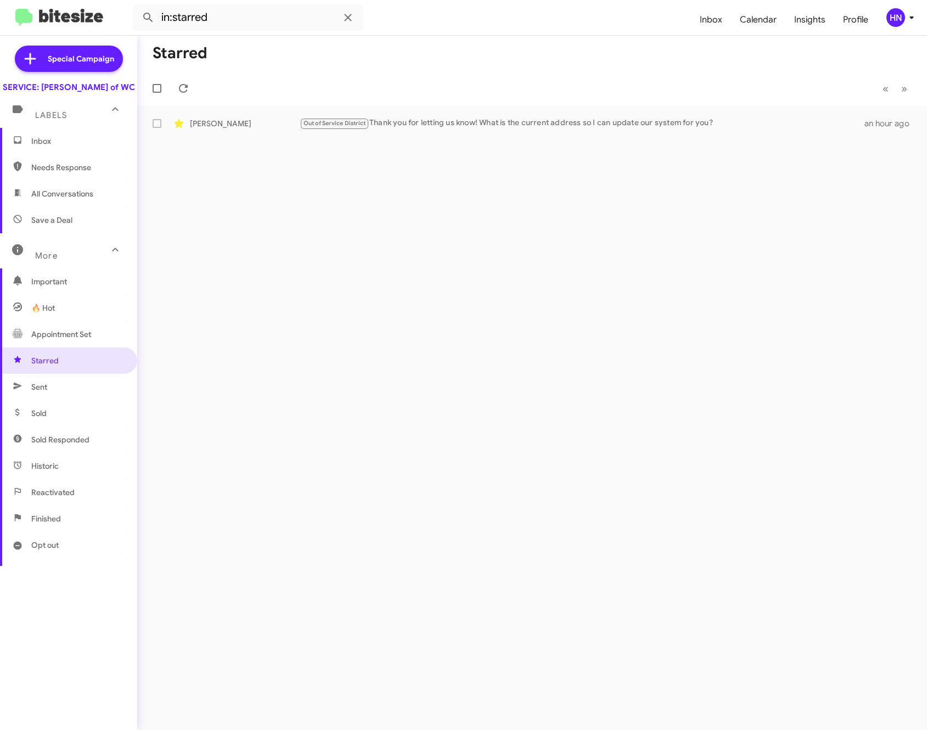
click at [54, 340] on span "Appointment Set" at bounding box center [61, 334] width 60 height 11
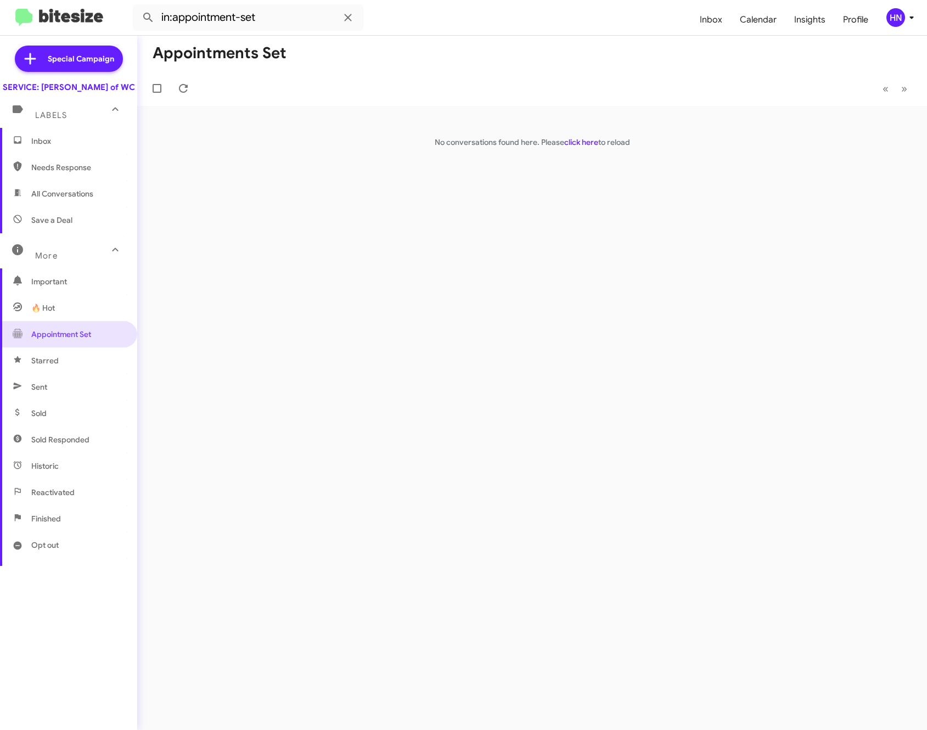
click at [54, 313] on span "🔥 Hot" at bounding box center [43, 307] width 24 height 11
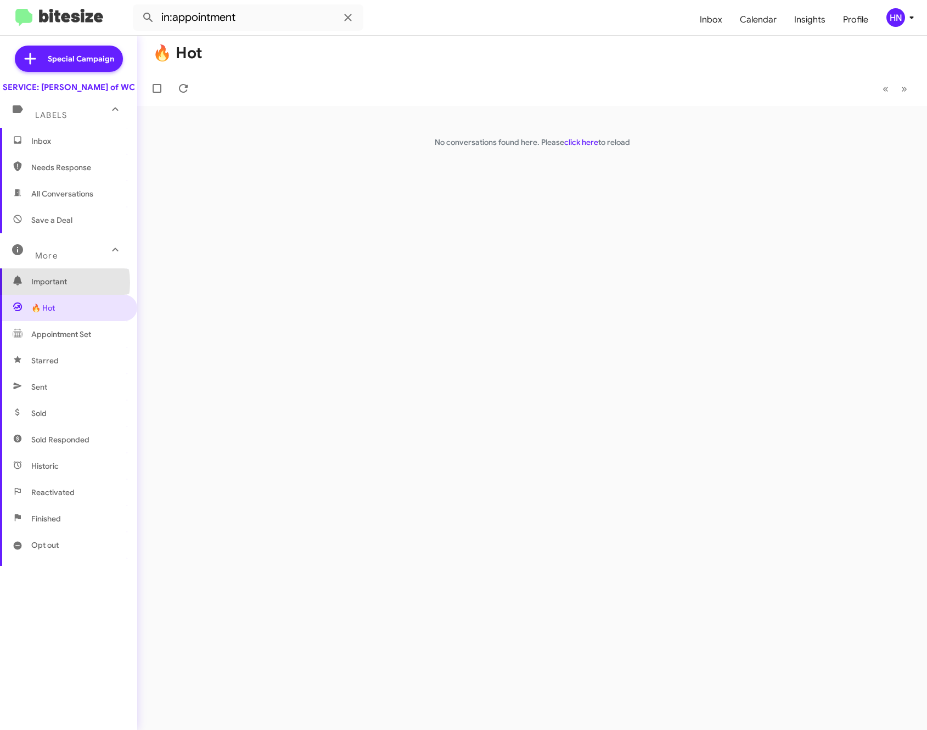
click at [54, 287] on span "Important" at bounding box center [77, 281] width 93 height 11
click at [55, 261] on span "More" at bounding box center [46, 256] width 23 height 10
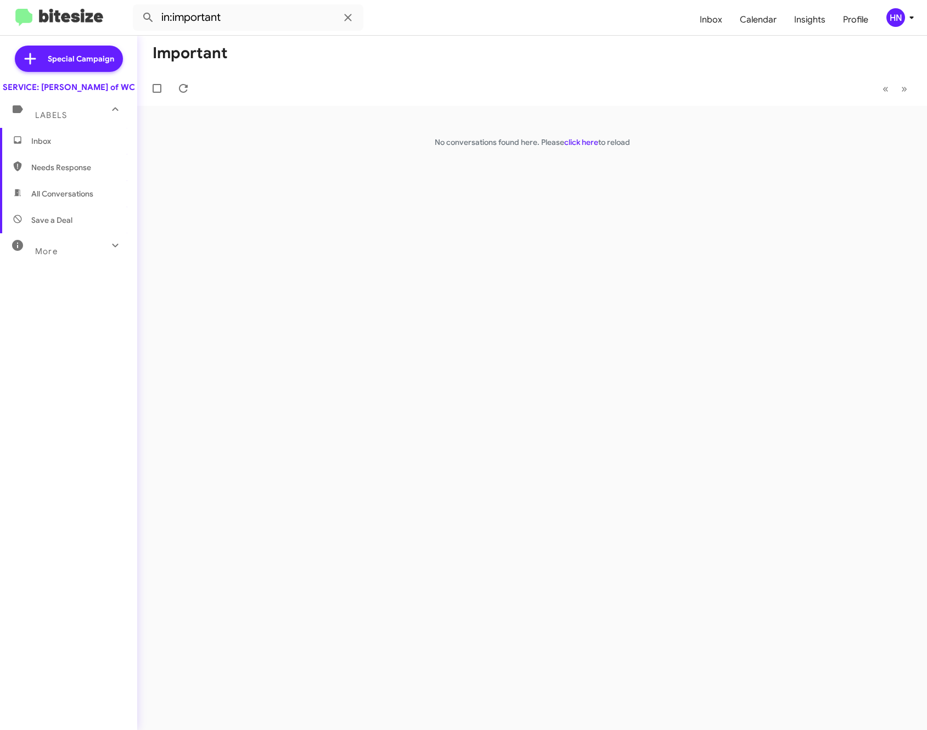
click at [55, 256] on span "More" at bounding box center [46, 251] width 23 height 10
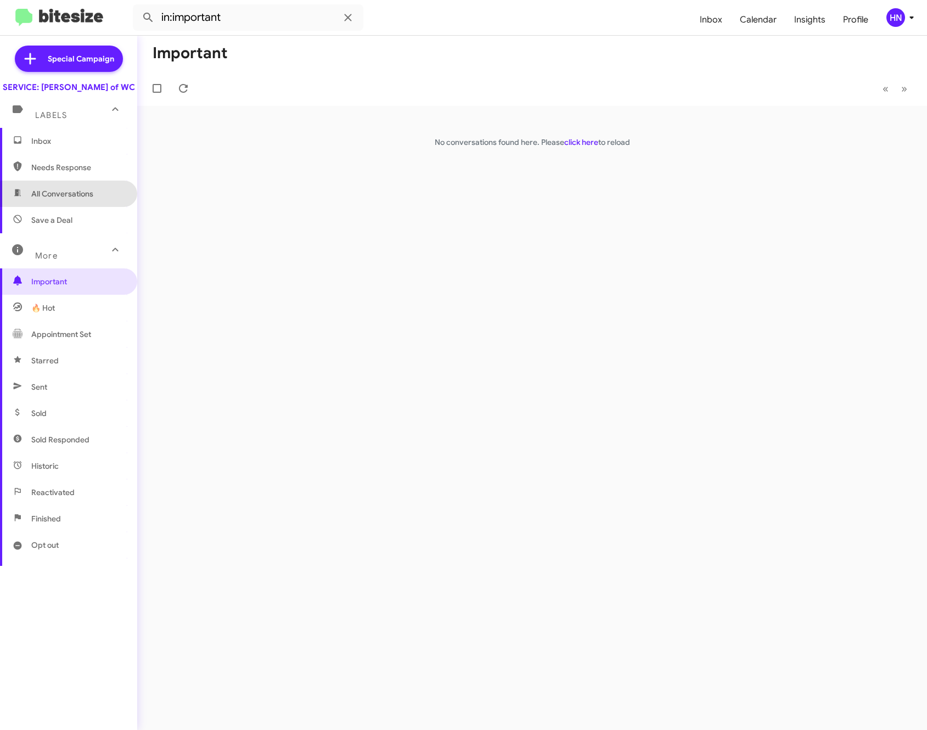
click at [75, 199] on span "All Conversations" at bounding box center [62, 193] width 62 height 11
type input "in:all-conversations"
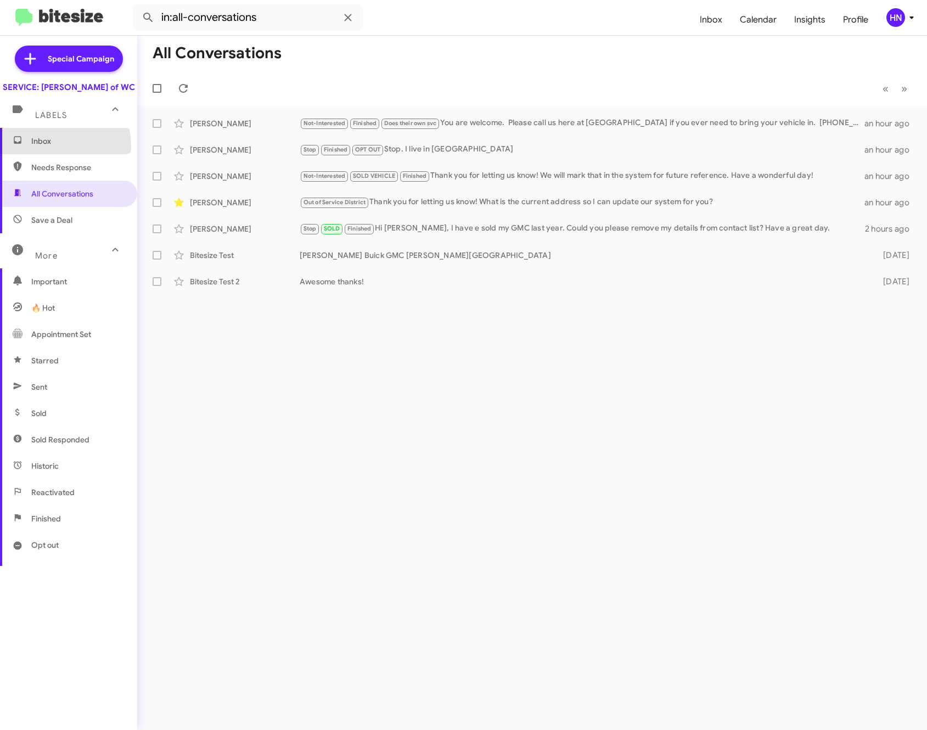
click at [44, 154] on span "Inbox" at bounding box center [68, 141] width 137 height 26
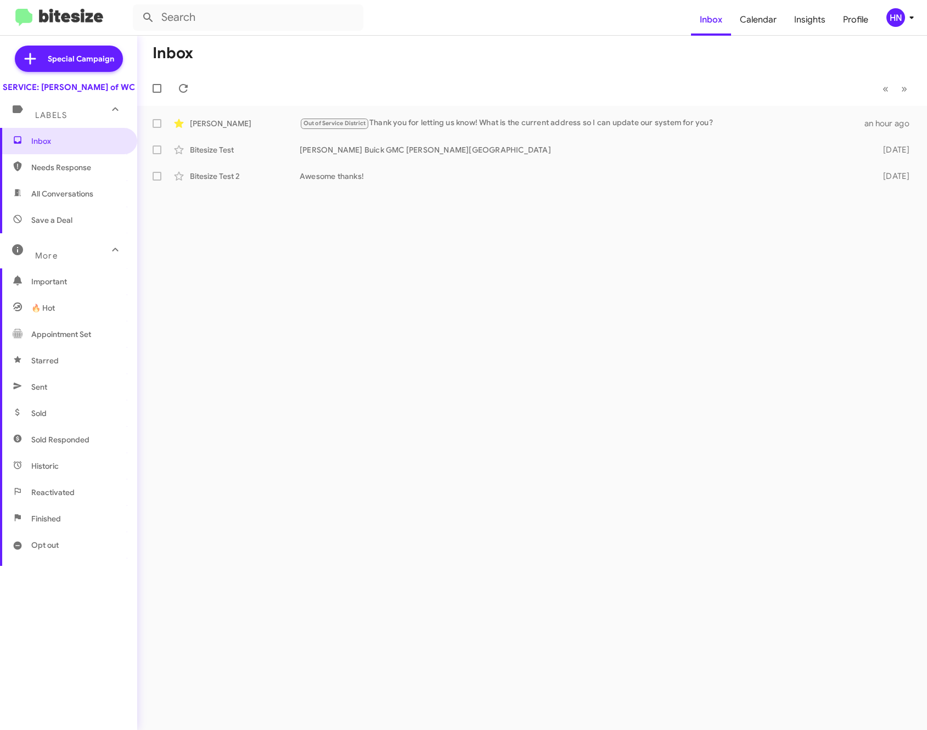
click at [49, 173] on span "Needs Response" at bounding box center [77, 167] width 93 height 11
type input "in:needs-response"
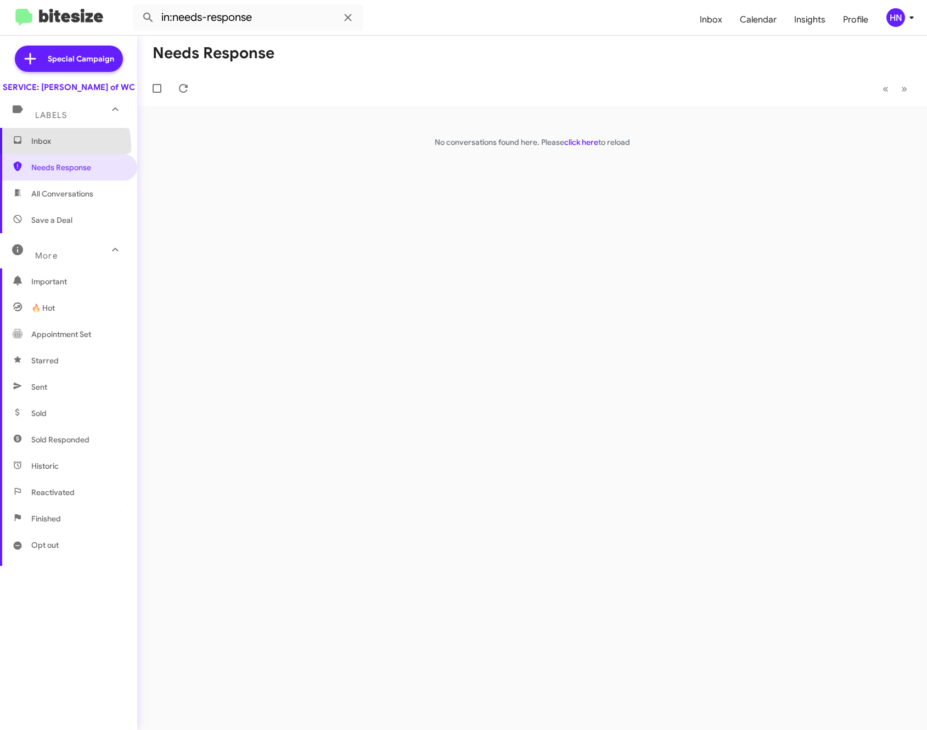
click at [49, 147] on span "Inbox" at bounding box center [77, 141] width 93 height 11
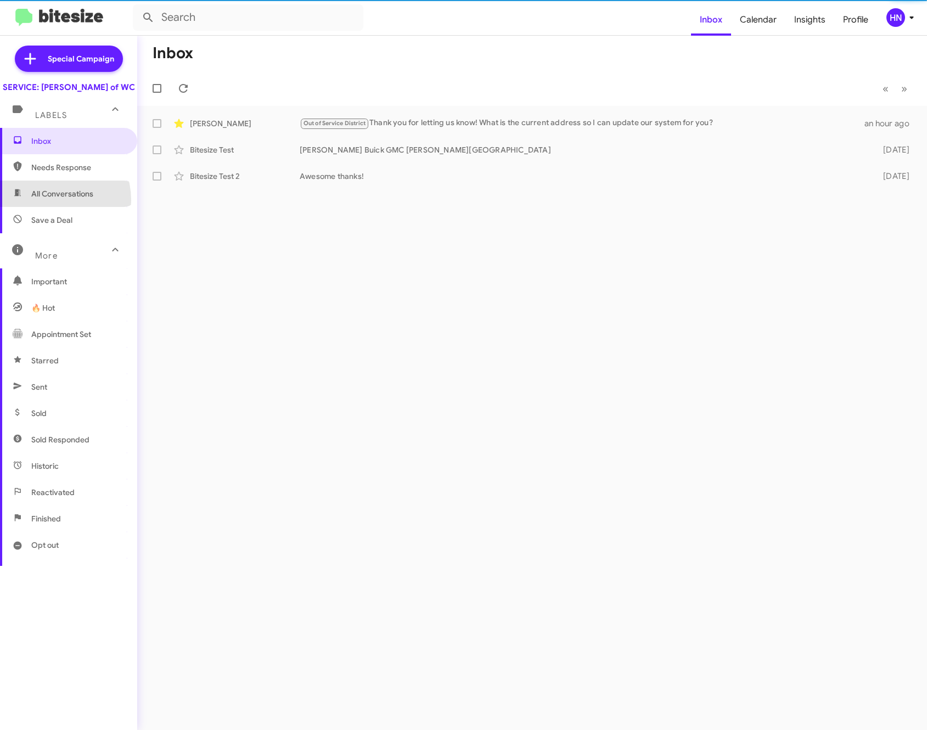
click at [45, 207] on span "All Conversations" at bounding box center [68, 194] width 137 height 26
type input "in:all-conversations"
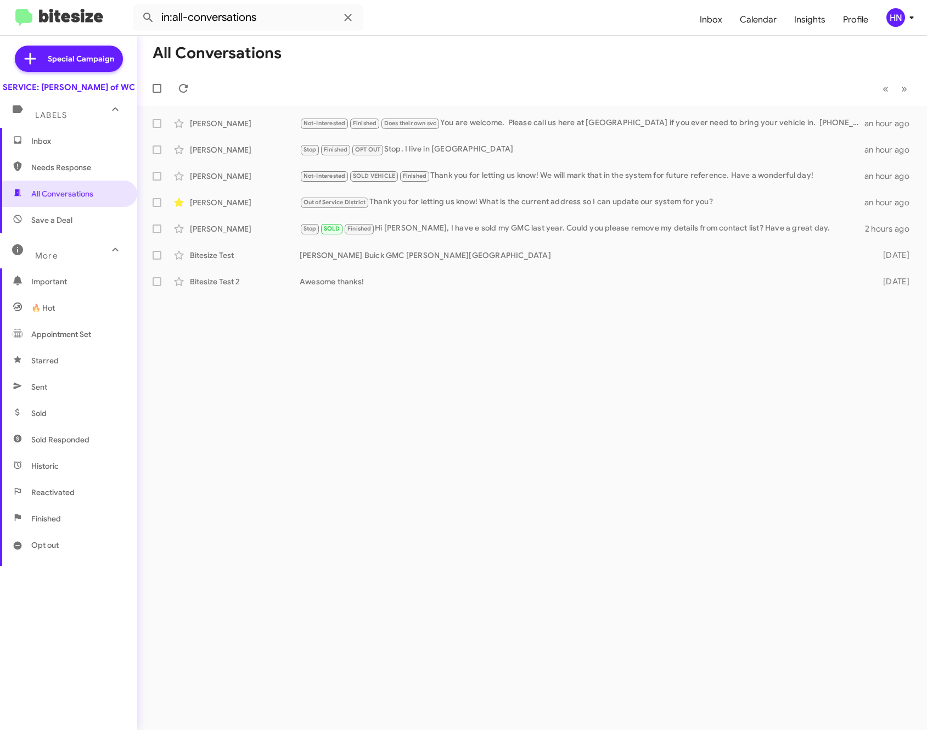
click at [194, 384] on div "All Conversations « Previous » Next Nathan Dressel Not-Interested Finished Does…" at bounding box center [532, 383] width 790 height 694
click at [221, 126] on div "[PERSON_NAME]" at bounding box center [245, 123] width 110 height 11
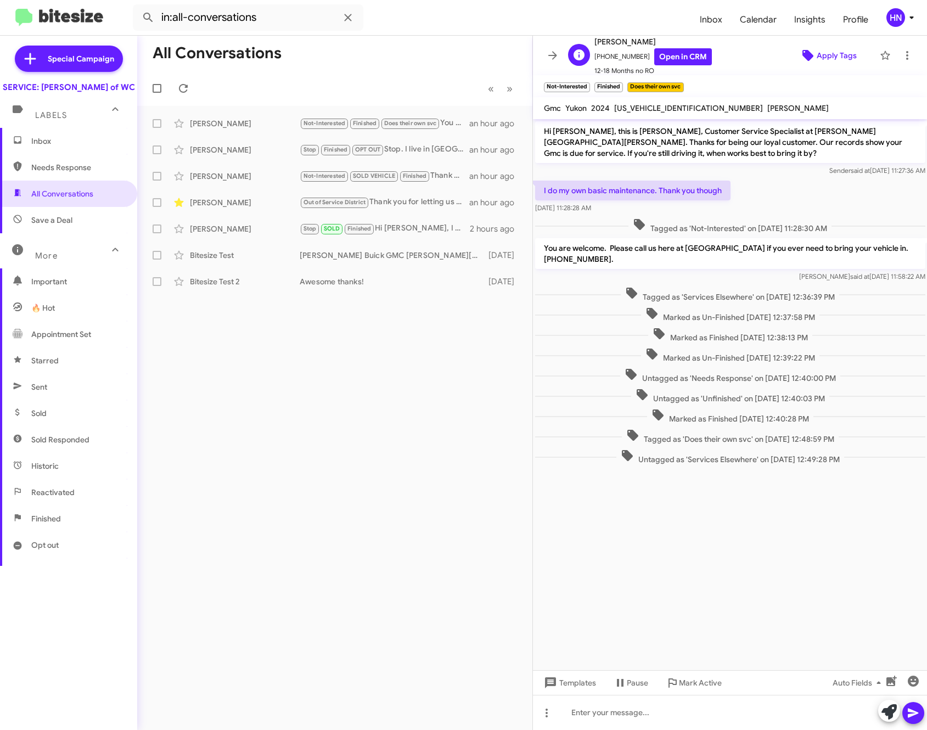
click at [818, 54] on span "Apply Tags" at bounding box center [837, 56] width 40 height 20
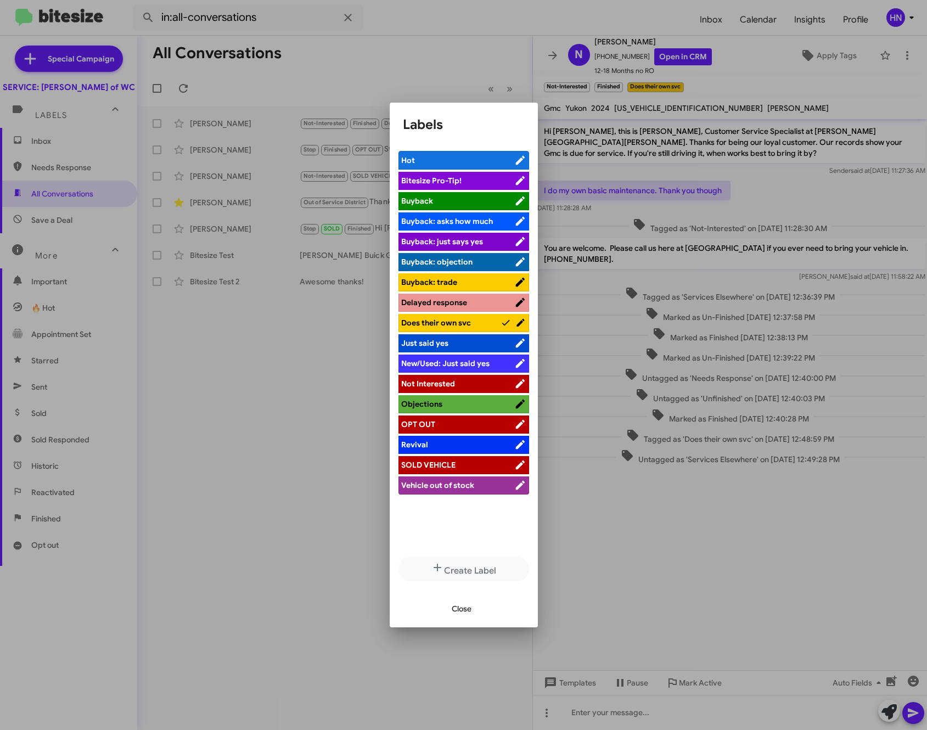
click at [458, 601] on span "Close" at bounding box center [462, 609] width 20 height 20
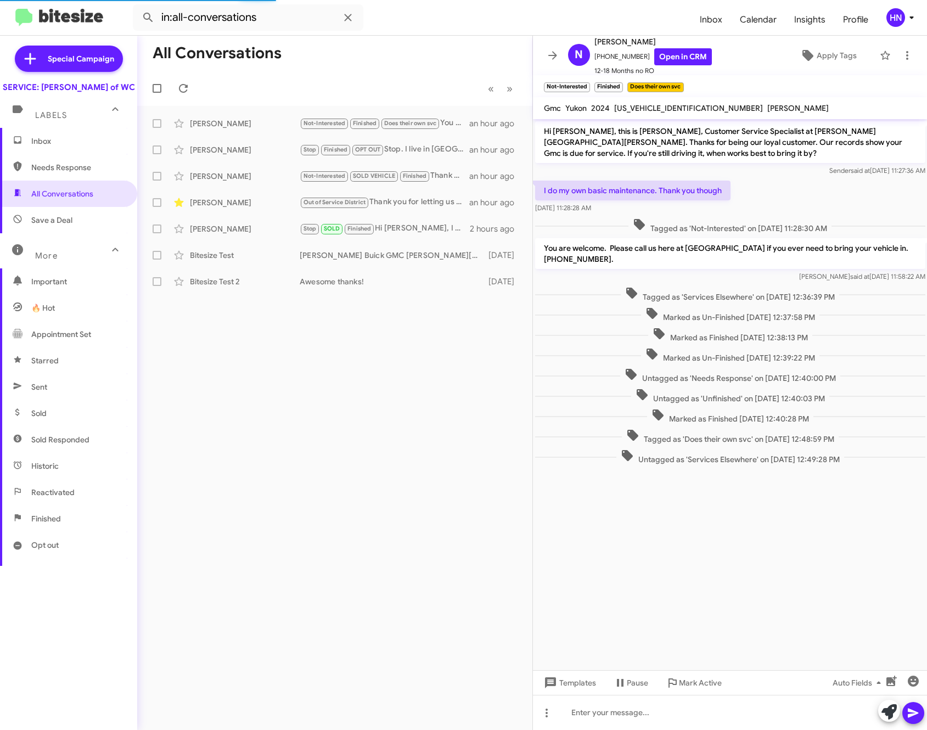
click at [642, 102] on div "1GKS2DKL5RR213265" at bounding box center [688, 108] width 153 height 13
copy span "1GKS2DKL5RR213265"
click at [833, 502] on cdk-virtual-scroll-viewport "Hi Nathan, this is Bella, Customer Service Specialist at Ferman Buick GMC Wesle…" at bounding box center [730, 394] width 395 height 551
click at [895, 15] on div "HN" at bounding box center [896, 17] width 19 height 19
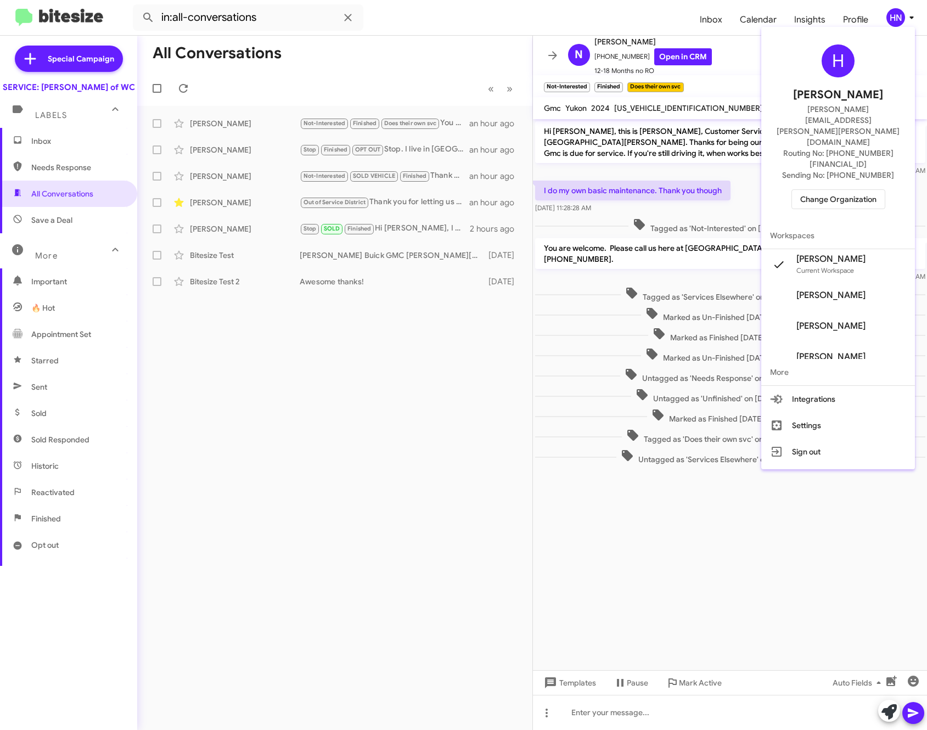
click at [851, 190] on span "Change Organization" at bounding box center [838, 199] width 76 height 19
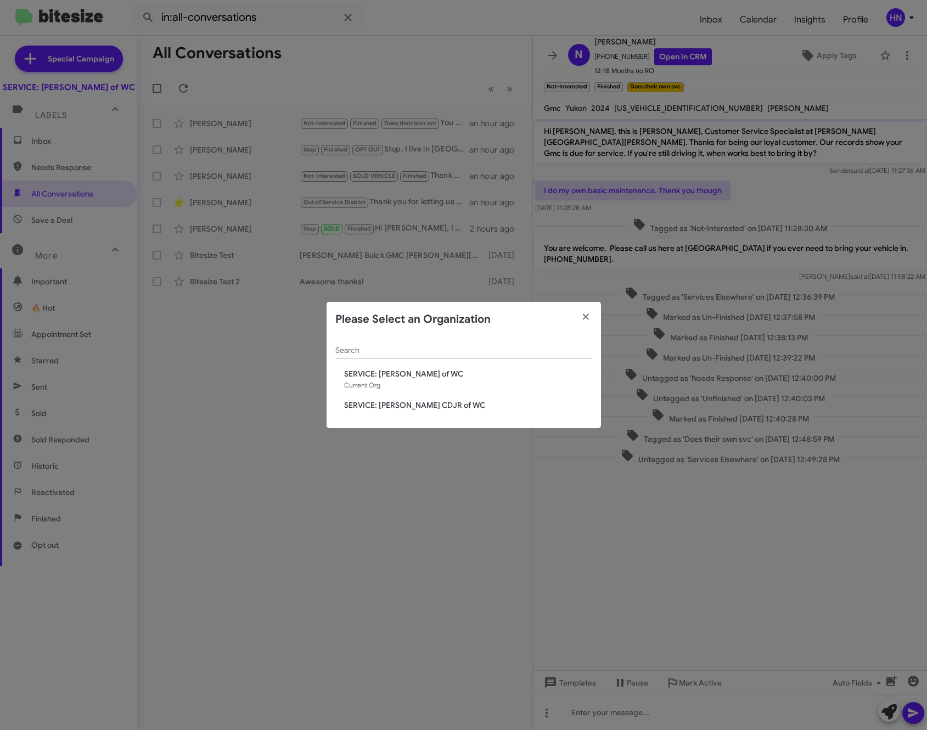
click at [437, 400] on span "SERVICE: [PERSON_NAME] CDJR of WC" at bounding box center [468, 405] width 248 height 11
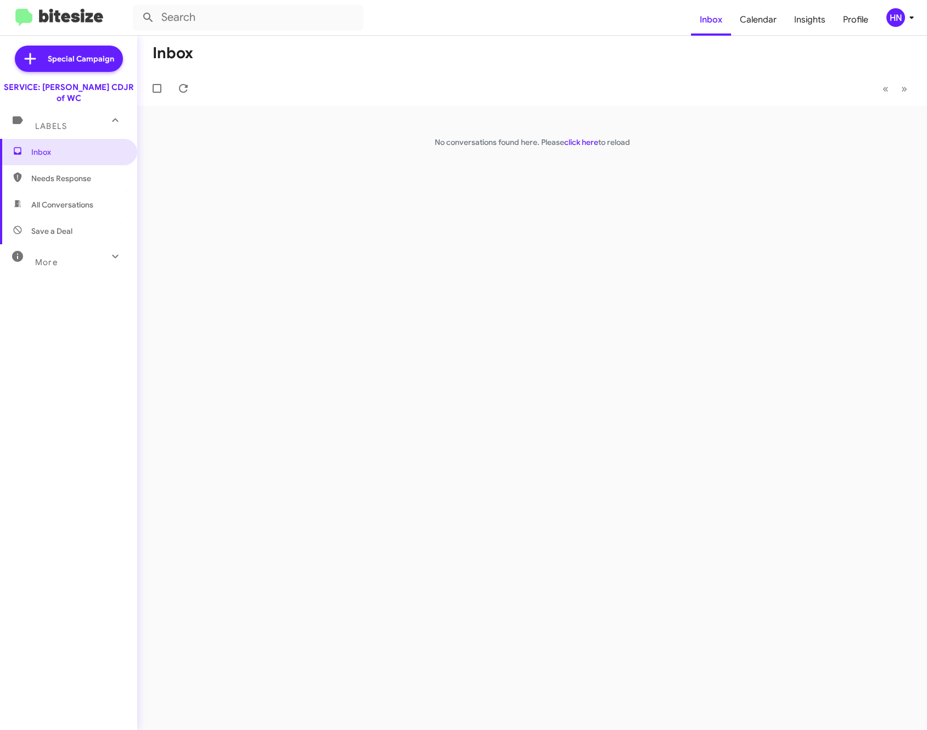
click at [59, 87] on div "SERVICE: [PERSON_NAME] CDJR of WC" at bounding box center [68, 93] width 137 height 22
click at [901, 15] on div "HN" at bounding box center [896, 17] width 19 height 19
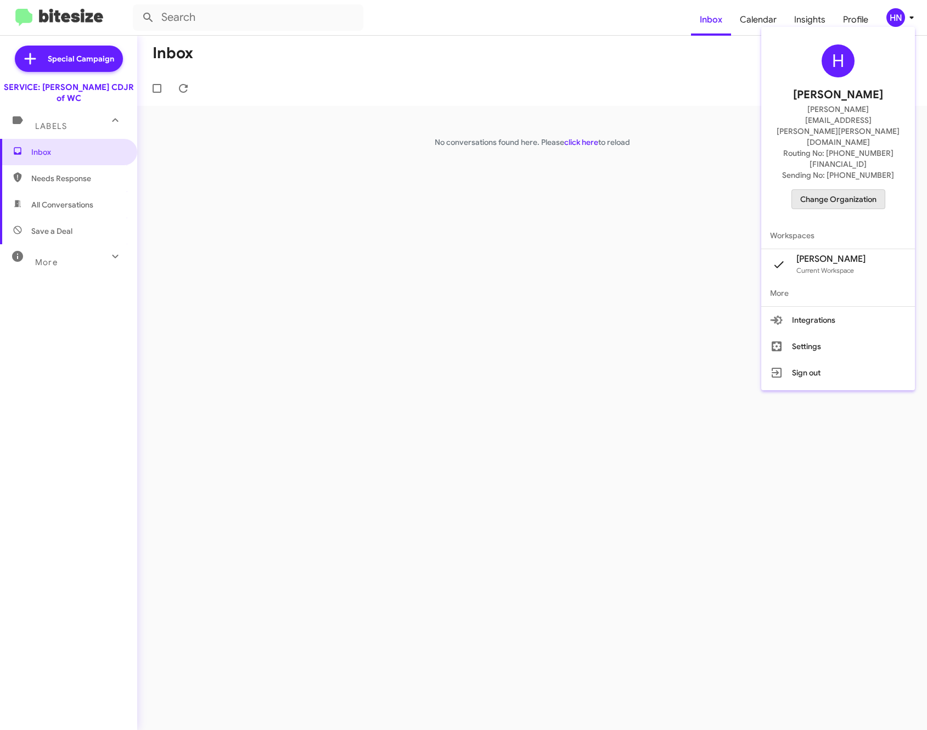
click at [851, 190] on span "Change Organization" at bounding box center [838, 199] width 76 height 19
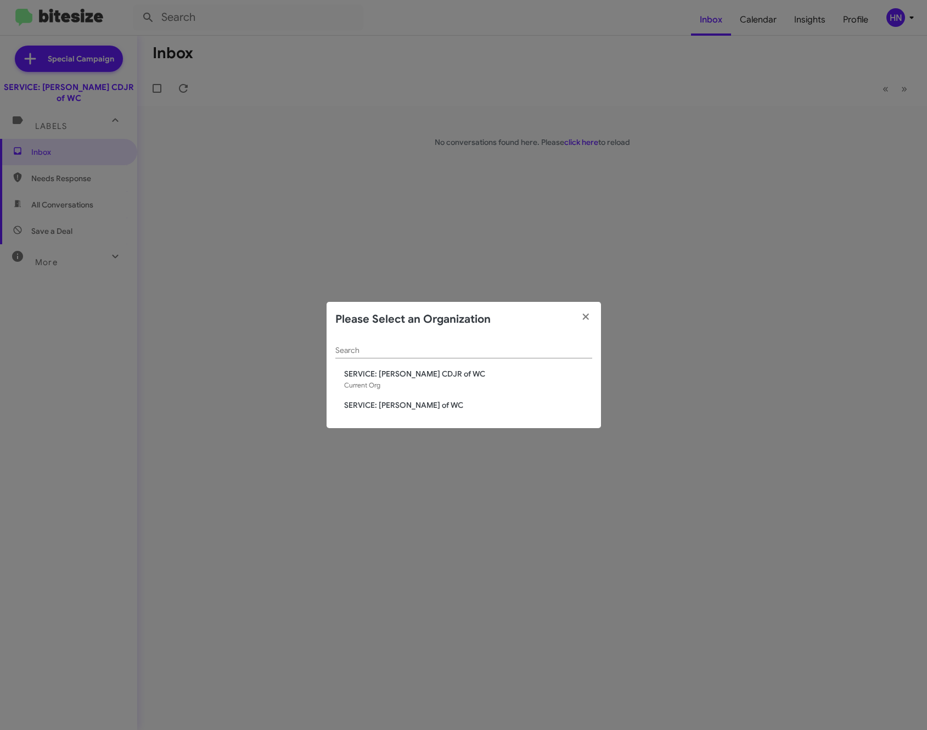
click at [432, 405] on span "SERVICE: [PERSON_NAME] of WC" at bounding box center [468, 405] width 248 height 11
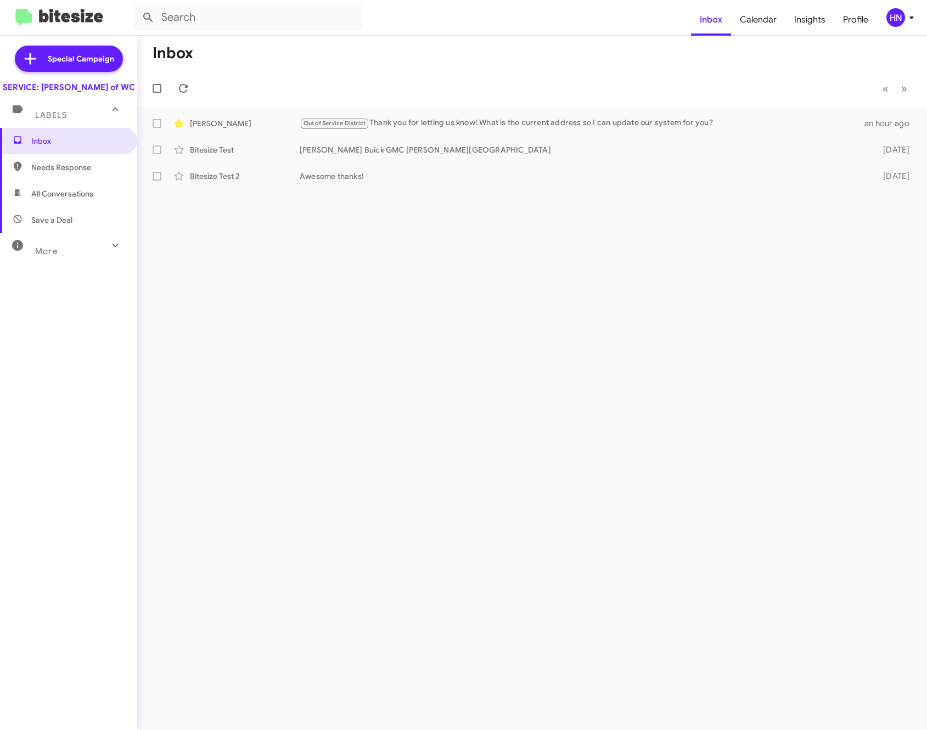
click at [839, 390] on div "Inbox « Previous » Next [PERSON_NAME] Out of Service District Thank you for let…" at bounding box center [532, 383] width 790 height 694
click at [850, 351] on div "Inbox « Previous » Next [PERSON_NAME] Out of Service District Thank you for let…" at bounding box center [532, 383] width 790 height 694
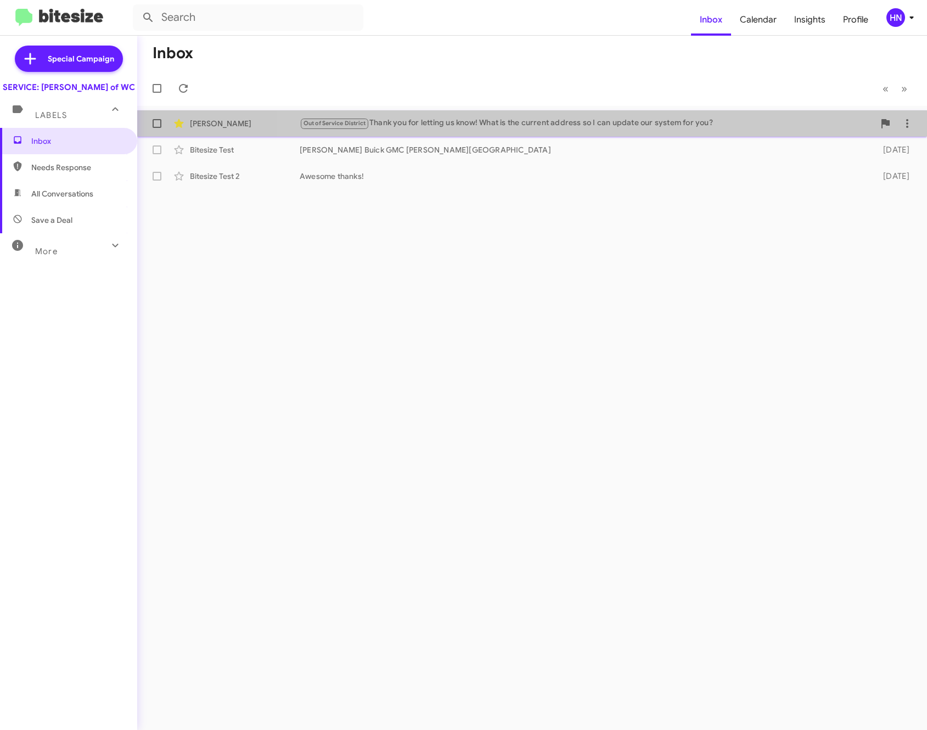
click at [627, 134] on span "[PERSON_NAME] Out of Service District Thank you for letting us know! What is th…" at bounding box center [532, 123] width 790 height 26
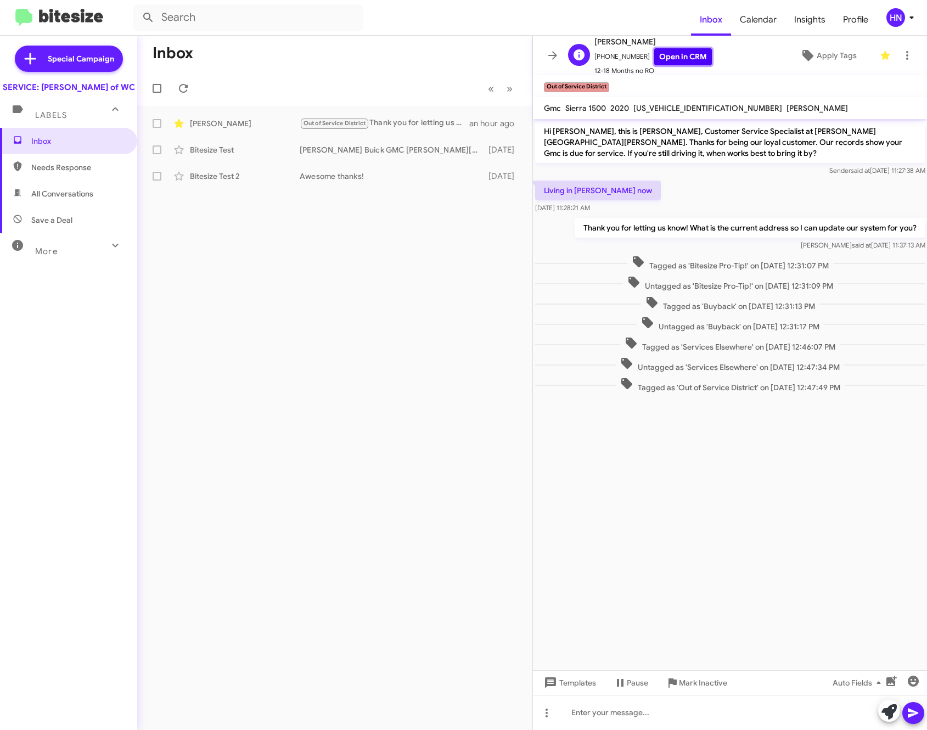
click at [665, 55] on link "Open in CRM" at bounding box center [683, 56] width 58 height 17
click at [877, 433] on cdk-virtual-scroll-viewport "Hi [PERSON_NAME], this is [PERSON_NAME], Customer Service Specialist at [PERSON…" at bounding box center [730, 394] width 395 height 551
click at [42, 181] on span "Needs Response" at bounding box center [68, 167] width 137 height 26
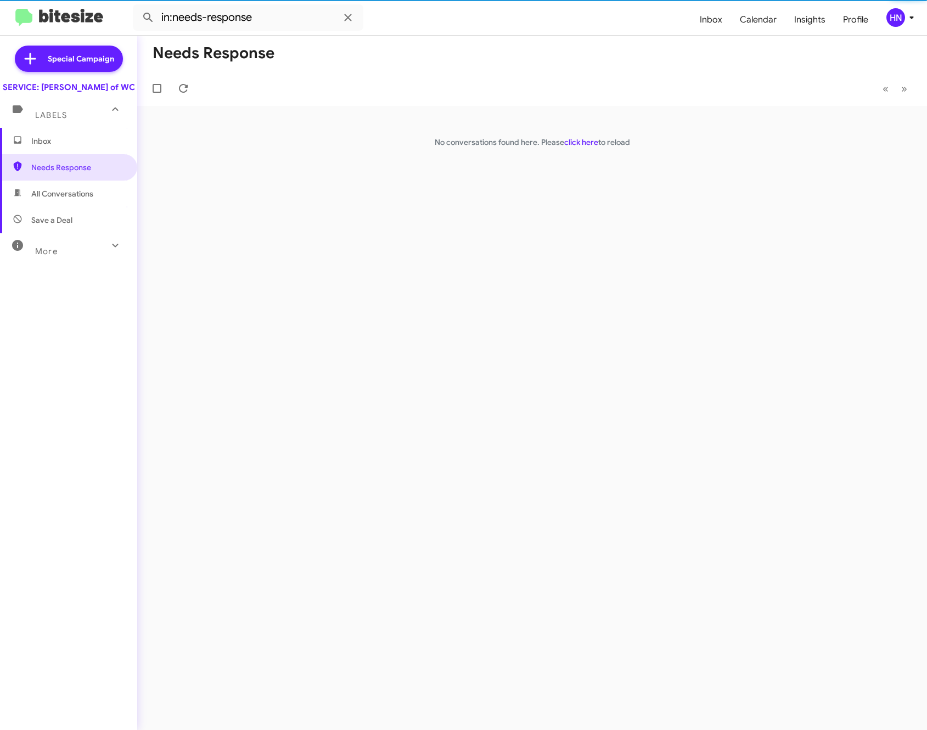
click at [38, 199] on span "All Conversations" at bounding box center [62, 193] width 62 height 11
type input "in:all-conversations"
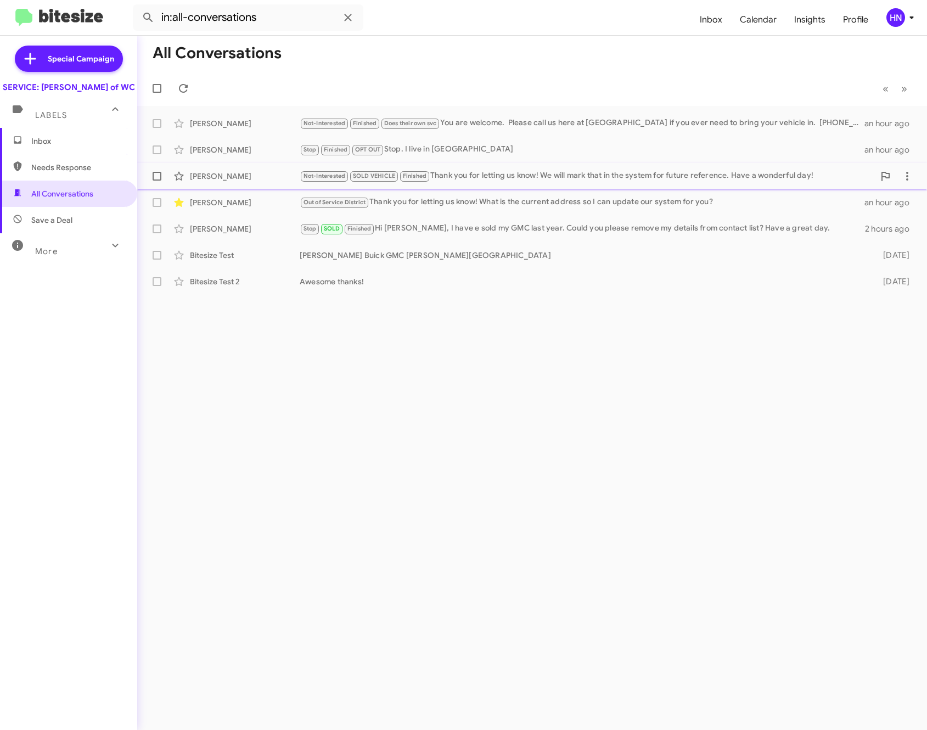
click at [205, 181] on div "[PERSON_NAME]" at bounding box center [245, 176] width 110 height 11
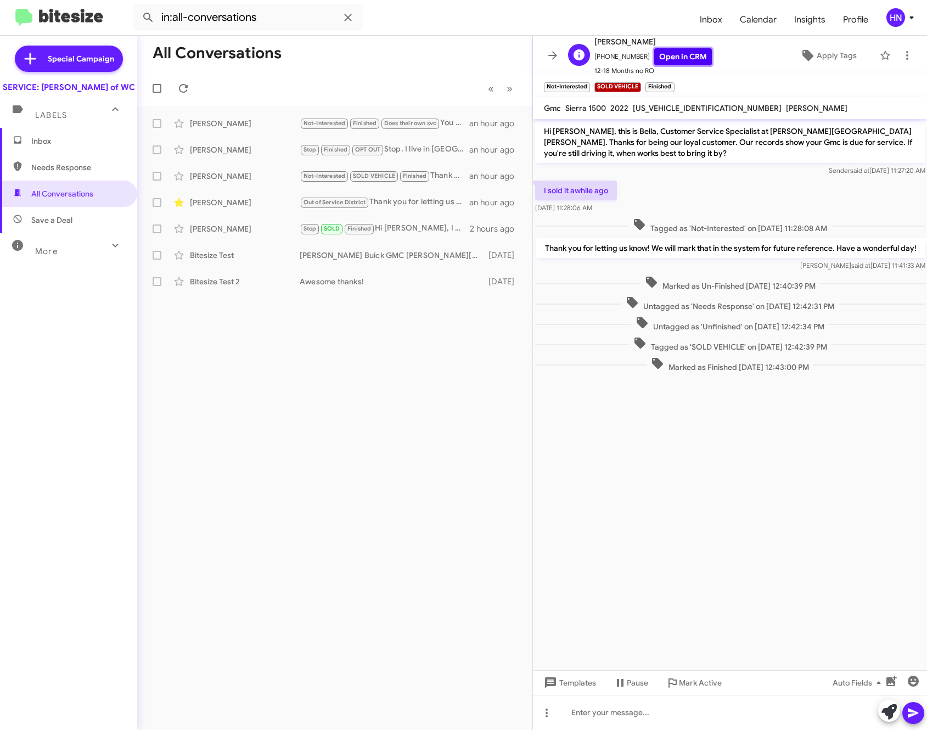
click at [676, 58] on link "Open in CRM" at bounding box center [683, 56] width 58 height 17
drag, startPoint x: 855, startPoint y: 205, endPoint x: 860, endPoint y: 200, distance: 6.6
click at [855, 205] on div "I sold it awhile ago [DATE] 11:28:06 AM" at bounding box center [730, 196] width 395 height 37
click at [731, 10] on span "Inbox" at bounding box center [711, 20] width 40 height 32
